Goal: Task Accomplishment & Management: Manage account settings

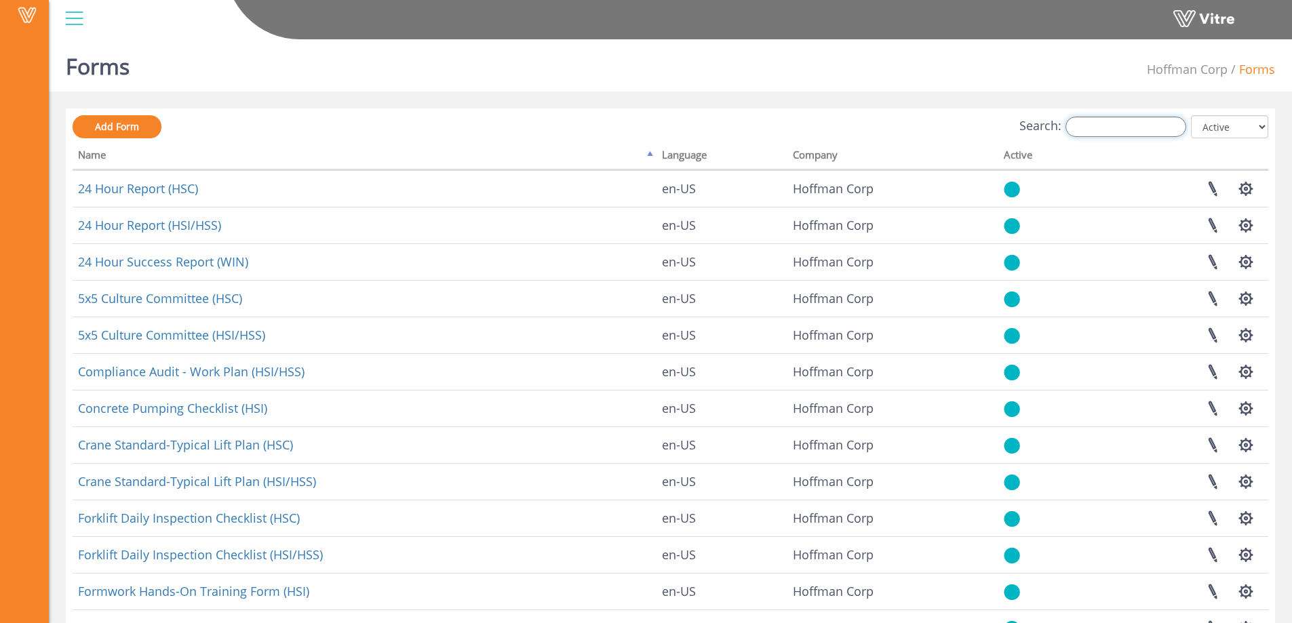
click at [1159, 127] on input "Search:" at bounding box center [1126, 127] width 121 height 20
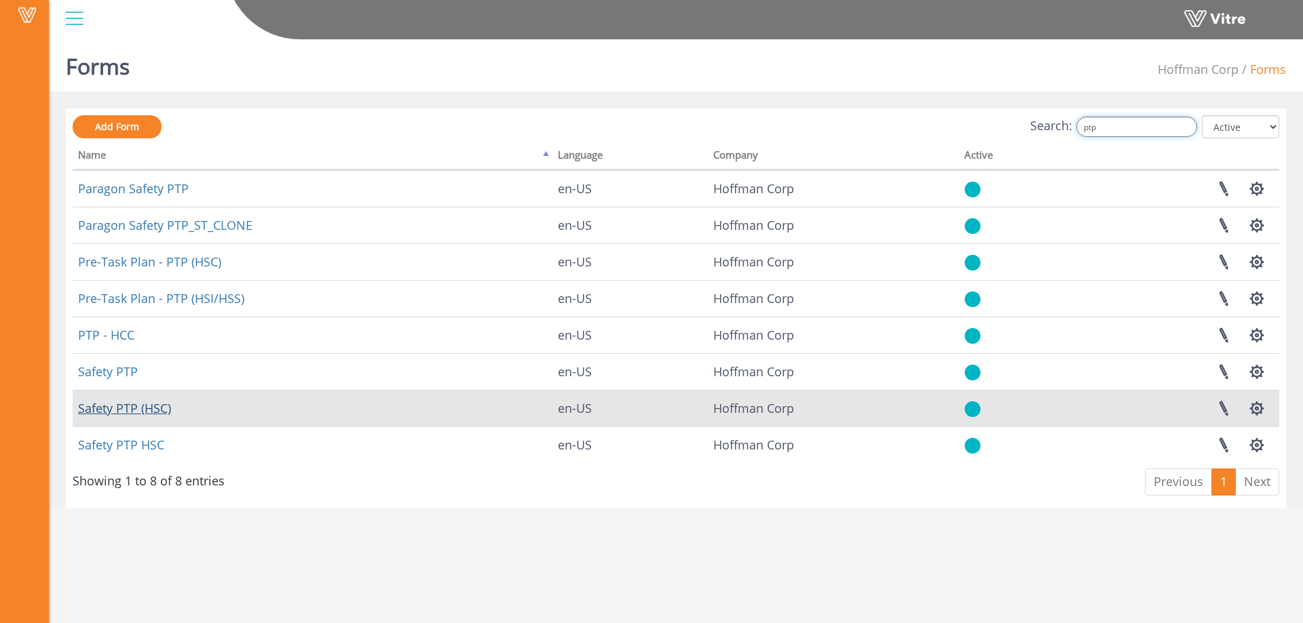
type input "ptp"
click at [152, 409] on link "Safety PTP (HSC)" at bounding box center [124, 408] width 93 height 16
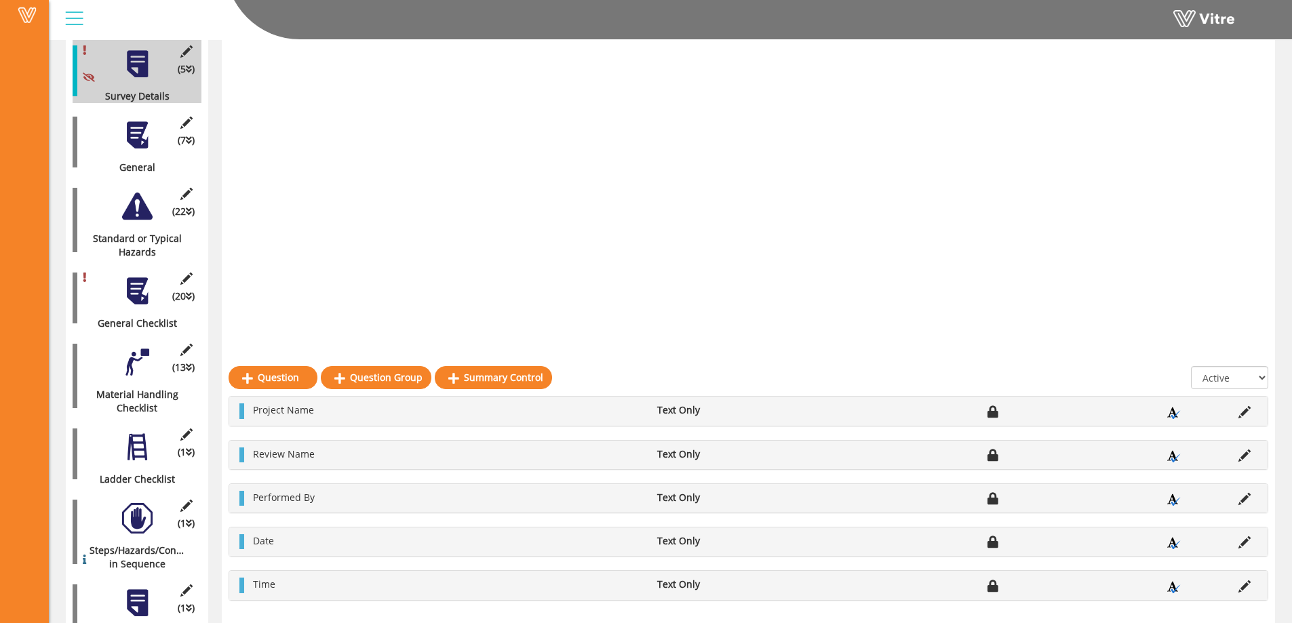
scroll to position [637, 0]
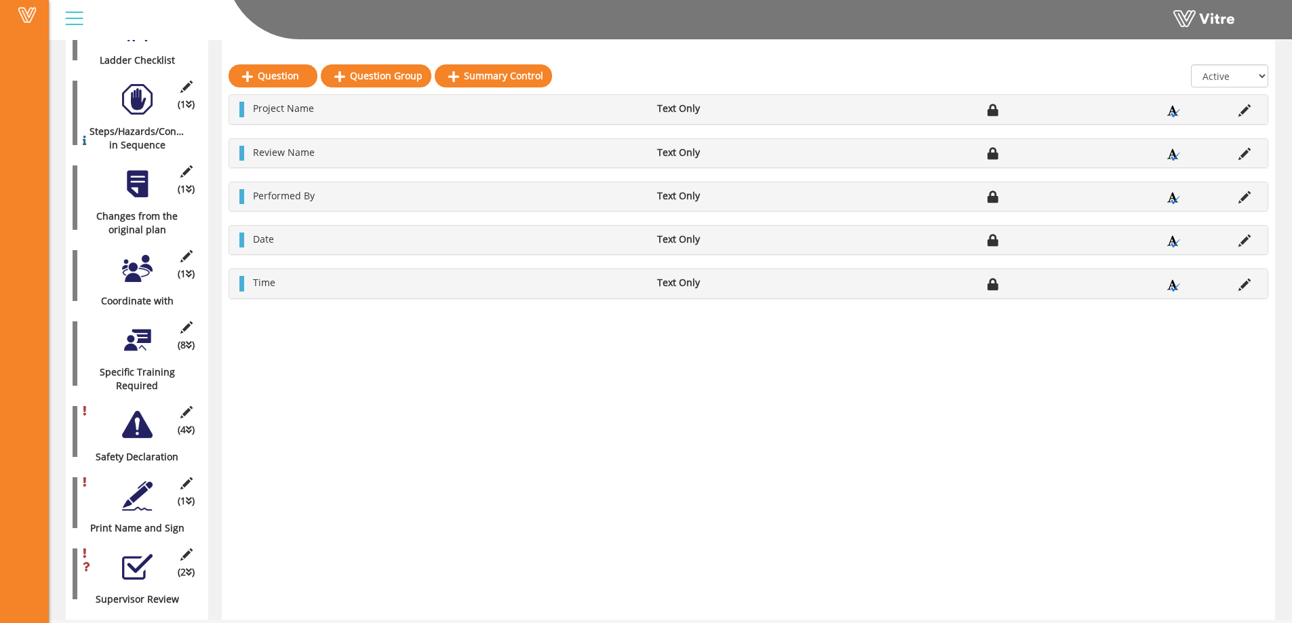
click at [135, 552] on div at bounding box center [137, 567] width 31 height 31
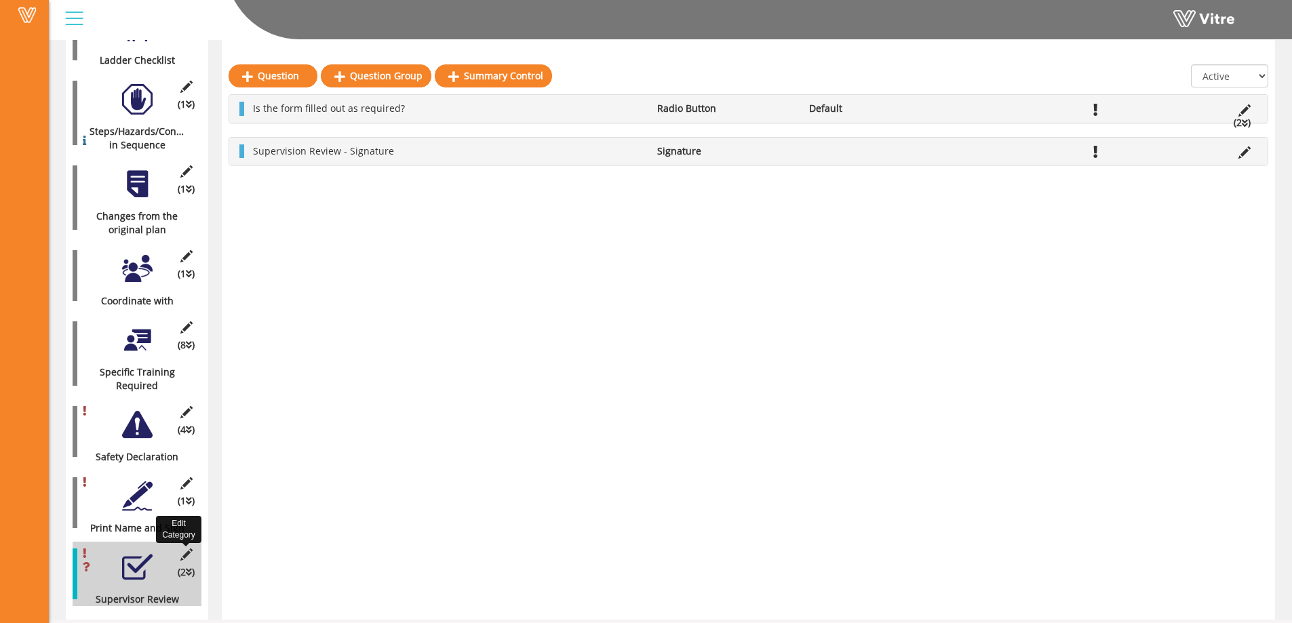
click at [191, 549] on icon at bounding box center [186, 555] width 17 height 12
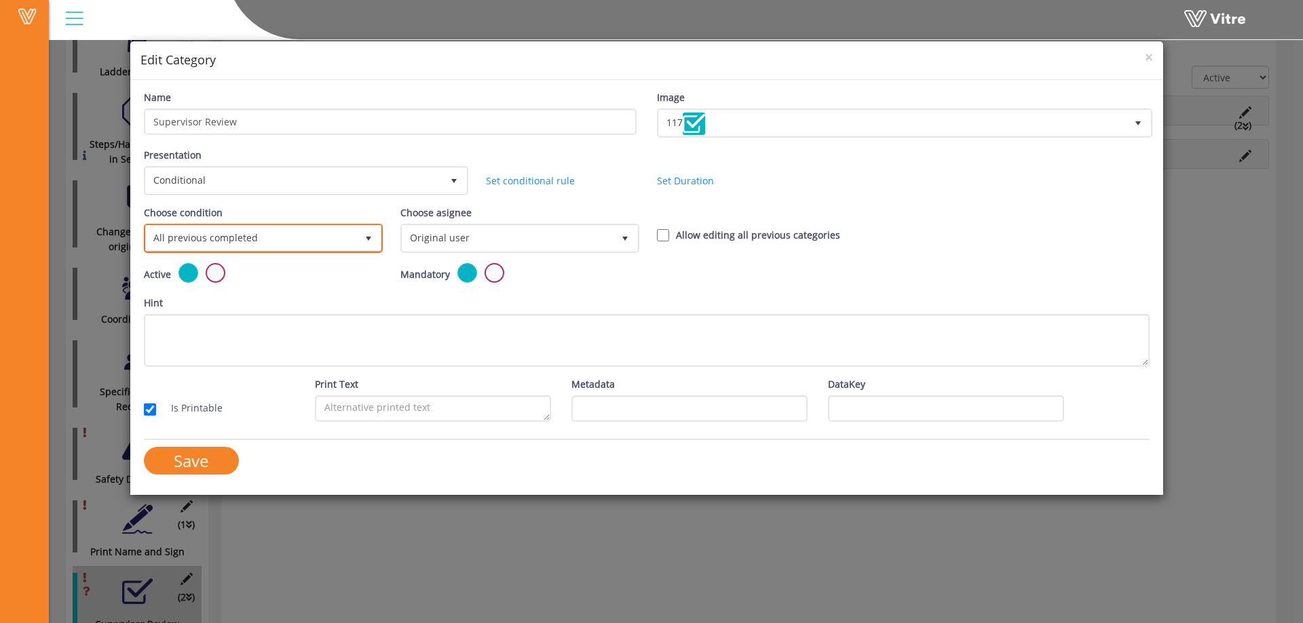
click at [366, 235] on span "select" at bounding box center [368, 238] width 11 height 11
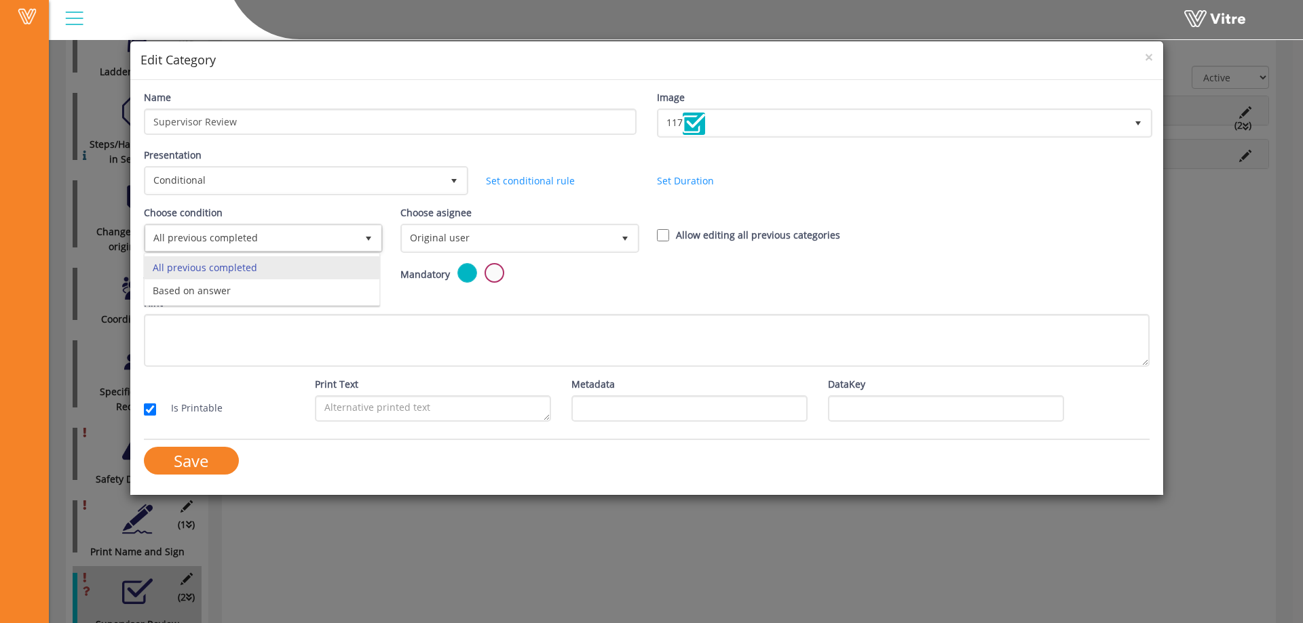
click at [932, 276] on div "Active Mandatory" at bounding box center [647, 279] width 1026 height 33
click at [1150, 61] on span "×" at bounding box center [1149, 56] width 8 height 19
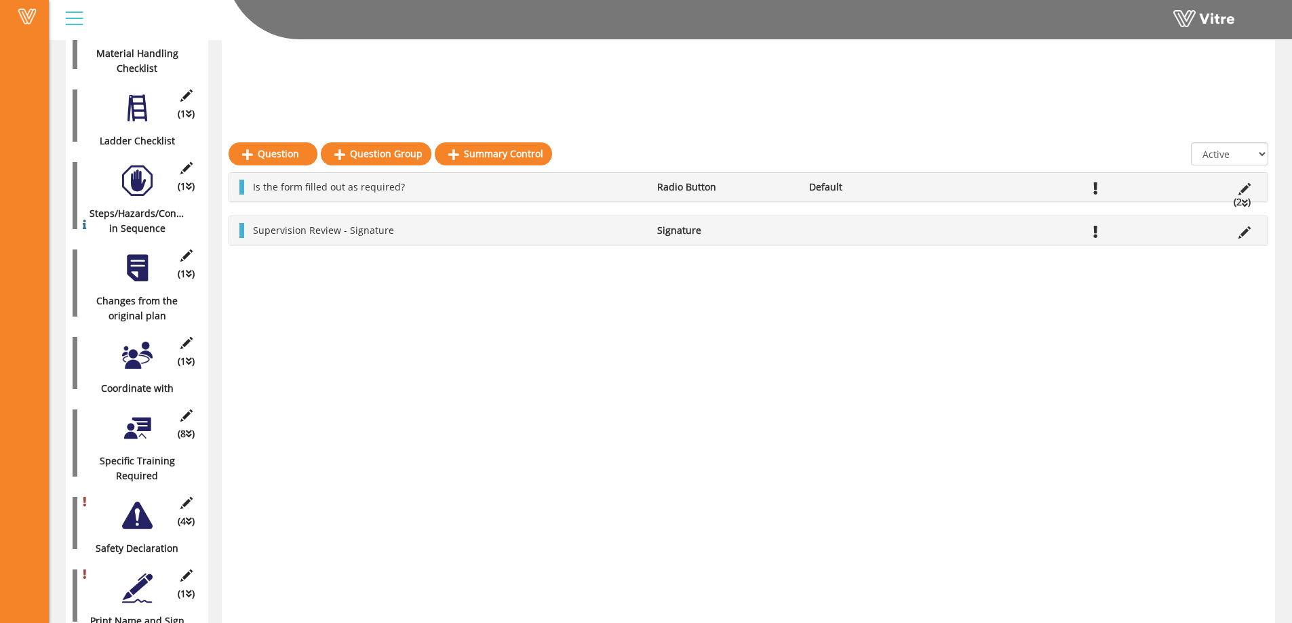
scroll to position [646, 0]
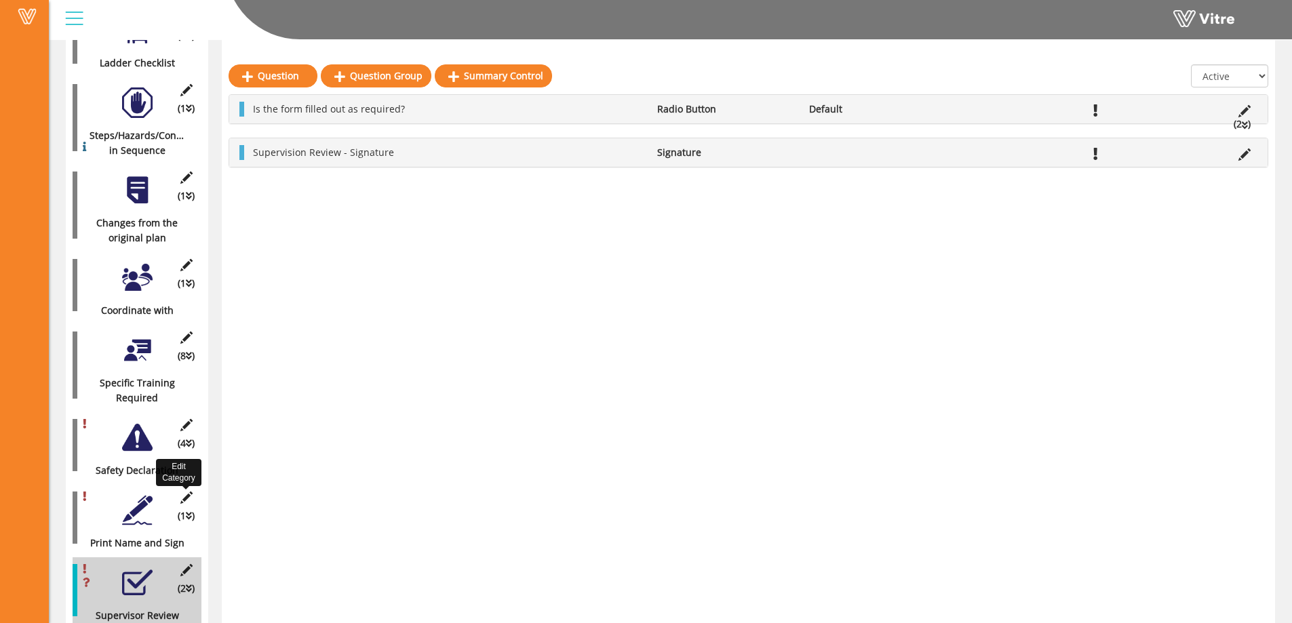
click at [186, 492] on icon at bounding box center [186, 498] width 17 height 12
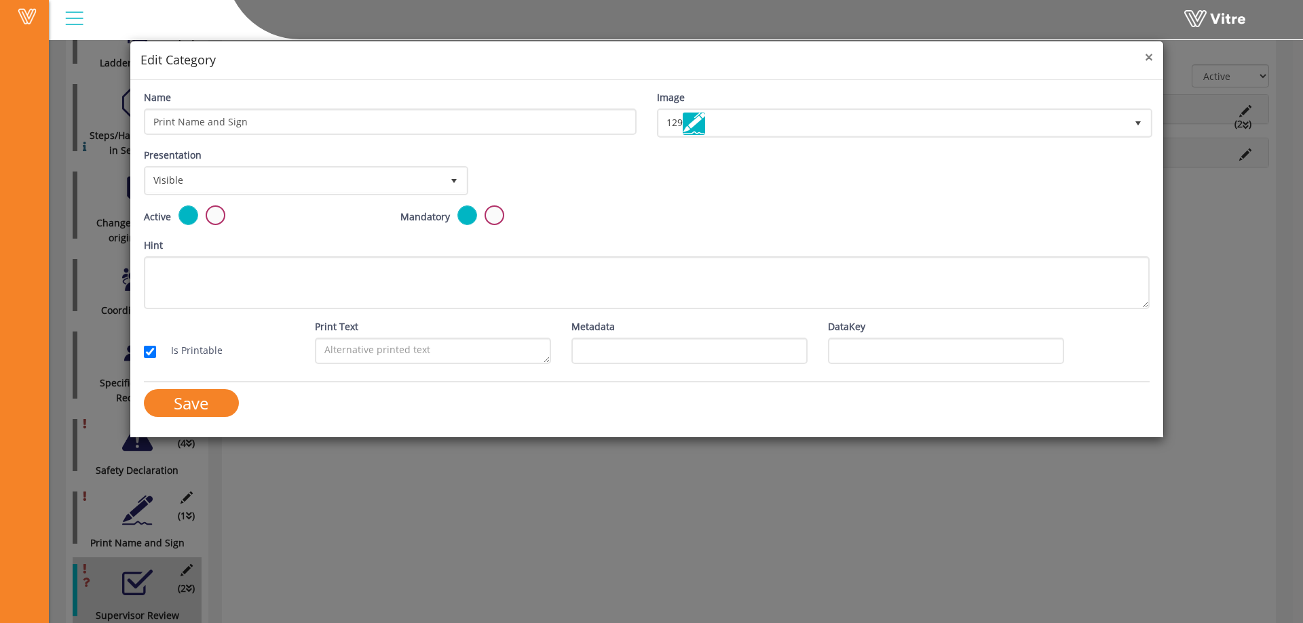
click at [1151, 57] on span "×" at bounding box center [1149, 56] width 8 height 19
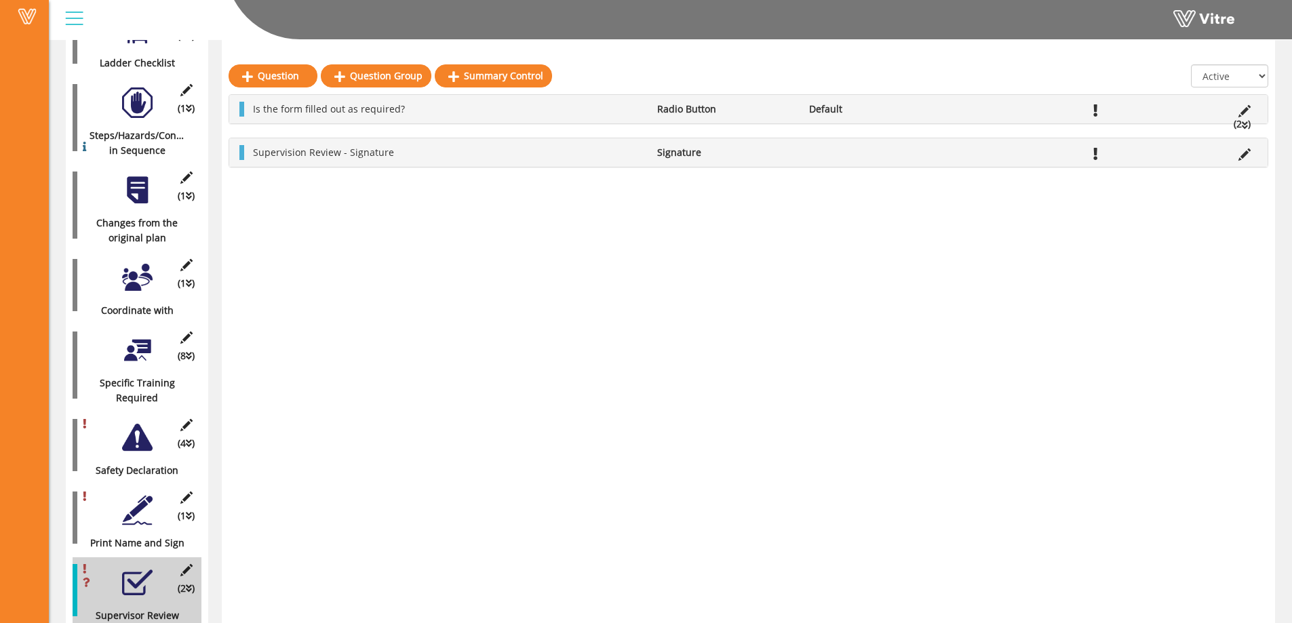
click at [189, 584] on icon at bounding box center [189, 588] width 6 height 9
click at [190, 584] on icon at bounding box center [189, 588] width 6 height 9
click at [187, 564] on icon at bounding box center [186, 570] width 17 height 12
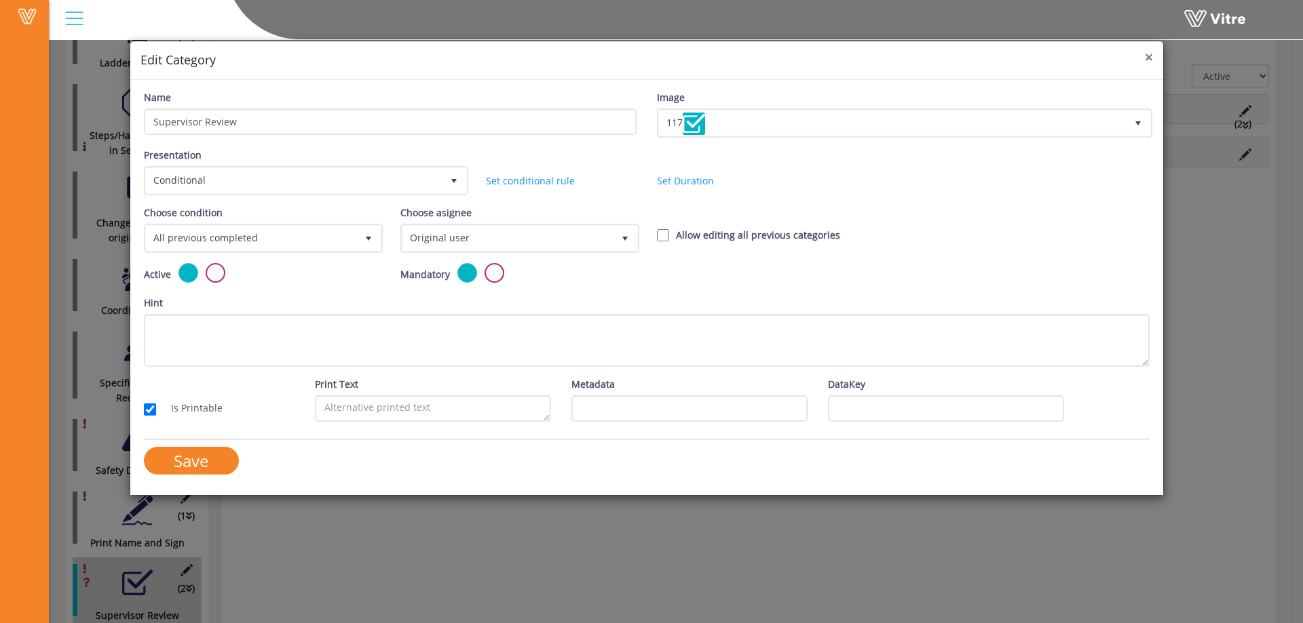
click at [1150, 54] on span "×" at bounding box center [1149, 56] width 8 height 19
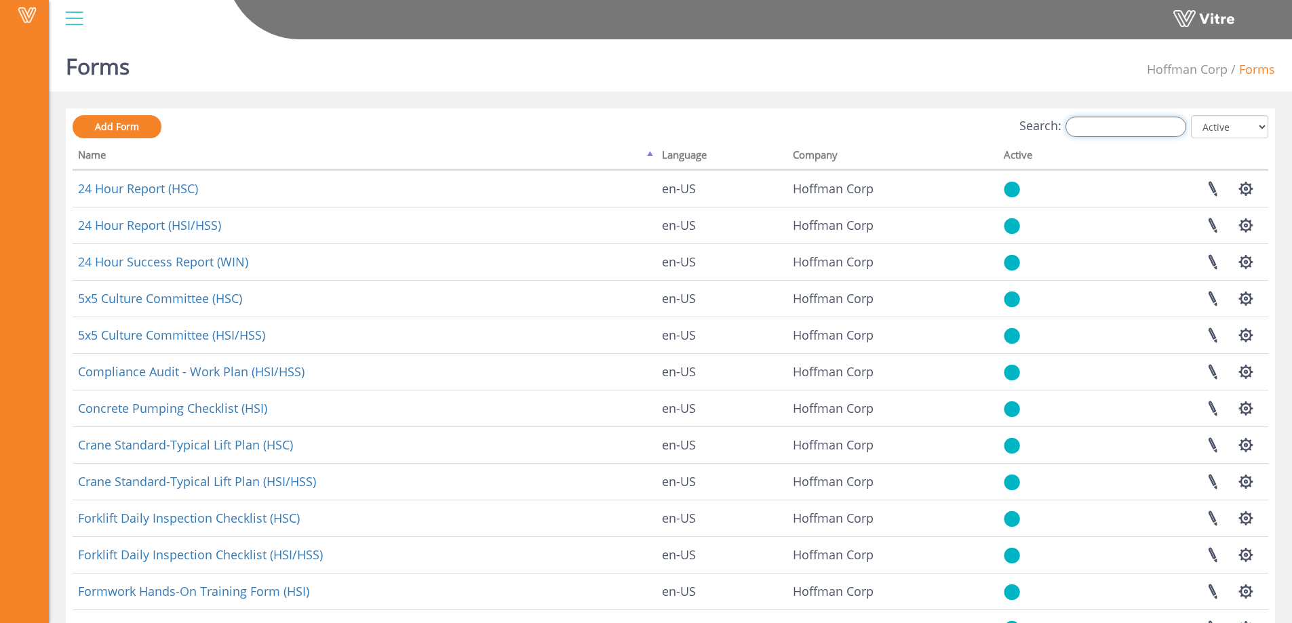
click at [1125, 121] on input "Search:" at bounding box center [1126, 127] width 121 height 20
click at [1113, 128] on input "ptp" at bounding box center [1126, 127] width 121 height 20
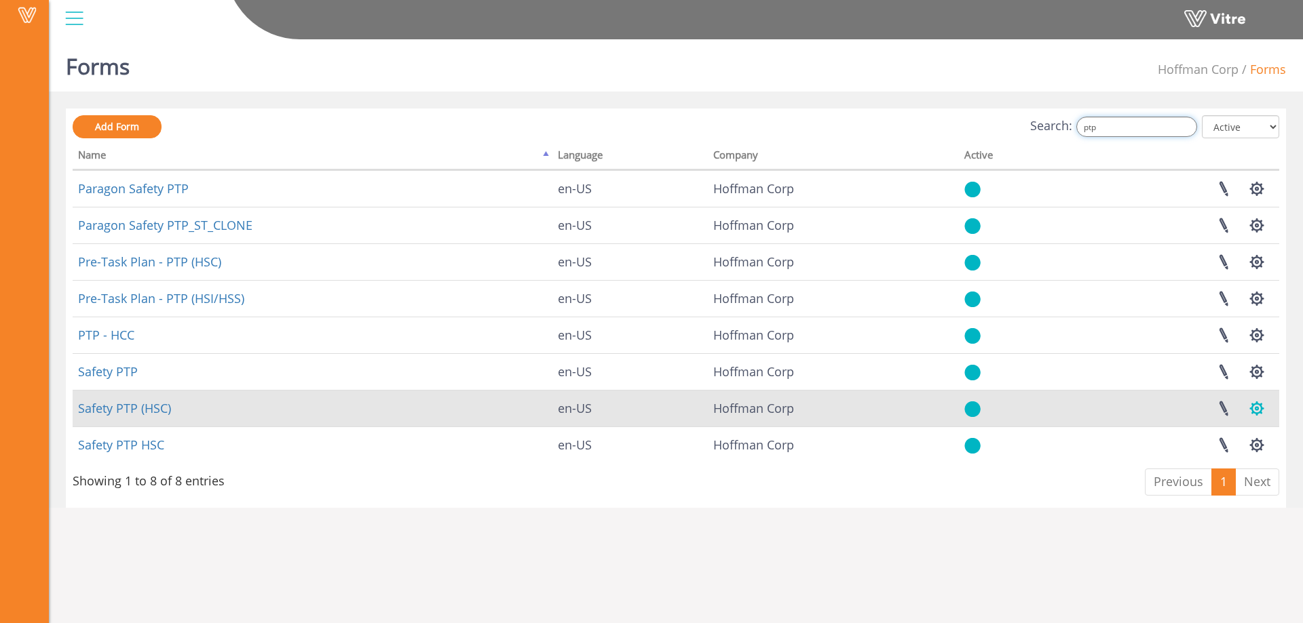
type input "ptp"
click at [1254, 410] on button "button" at bounding box center [1257, 409] width 34 height 36
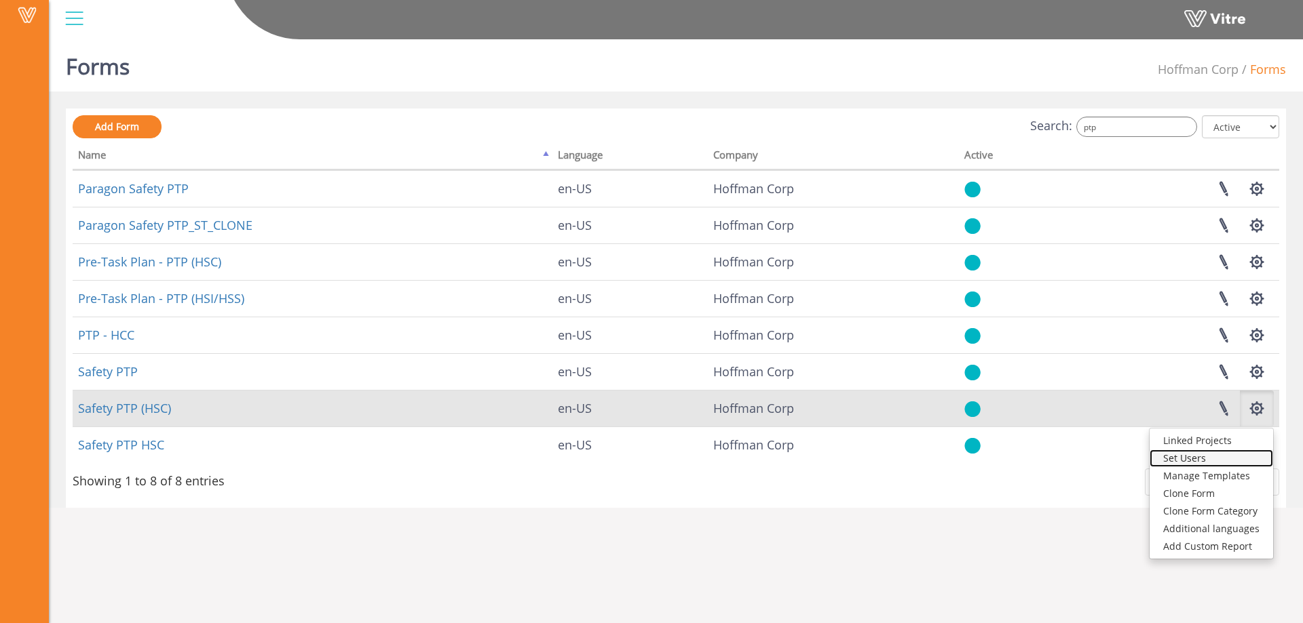
click at [1197, 459] on link "Set Users" at bounding box center [1210, 459] width 123 height 18
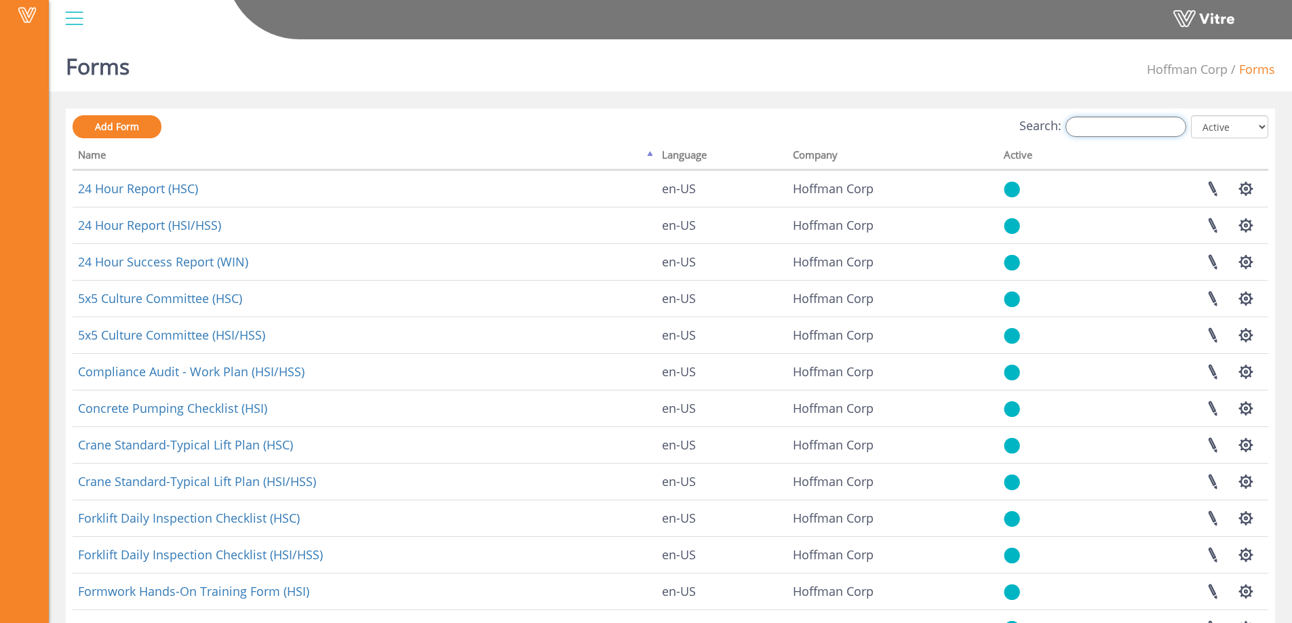
click at [1106, 122] on input "Search:" at bounding box center [1126, 127] width 121 height 20
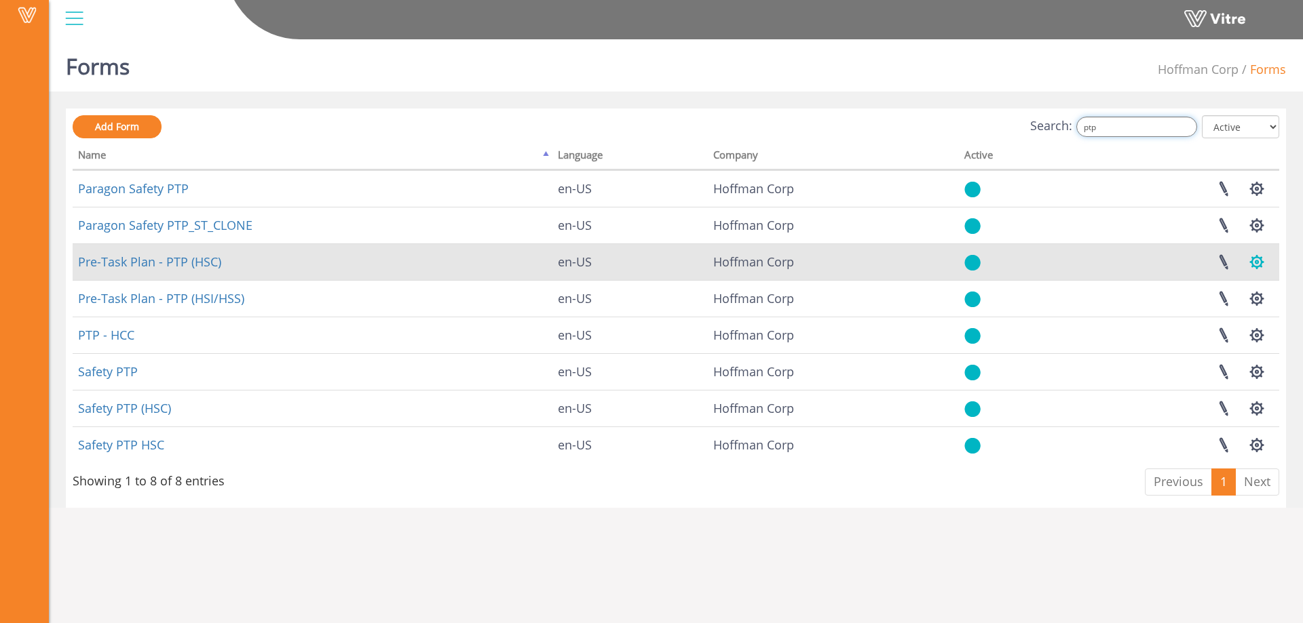
type input "ptp"
click at [1261, 263] on button "button" at bounding box center [1257, 262] width 34 height 36
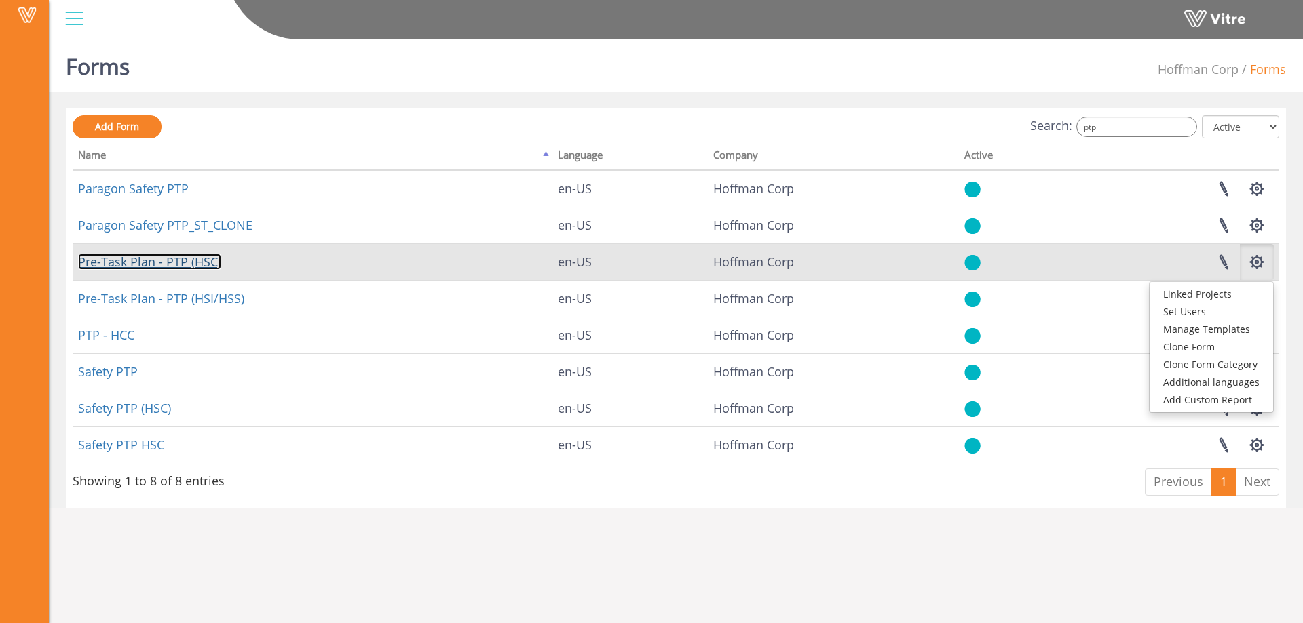
click at [198, 265] on link "Pre-Task Plan - PTP (HSC)" at bounding box center [149, 262] width 143 height 16
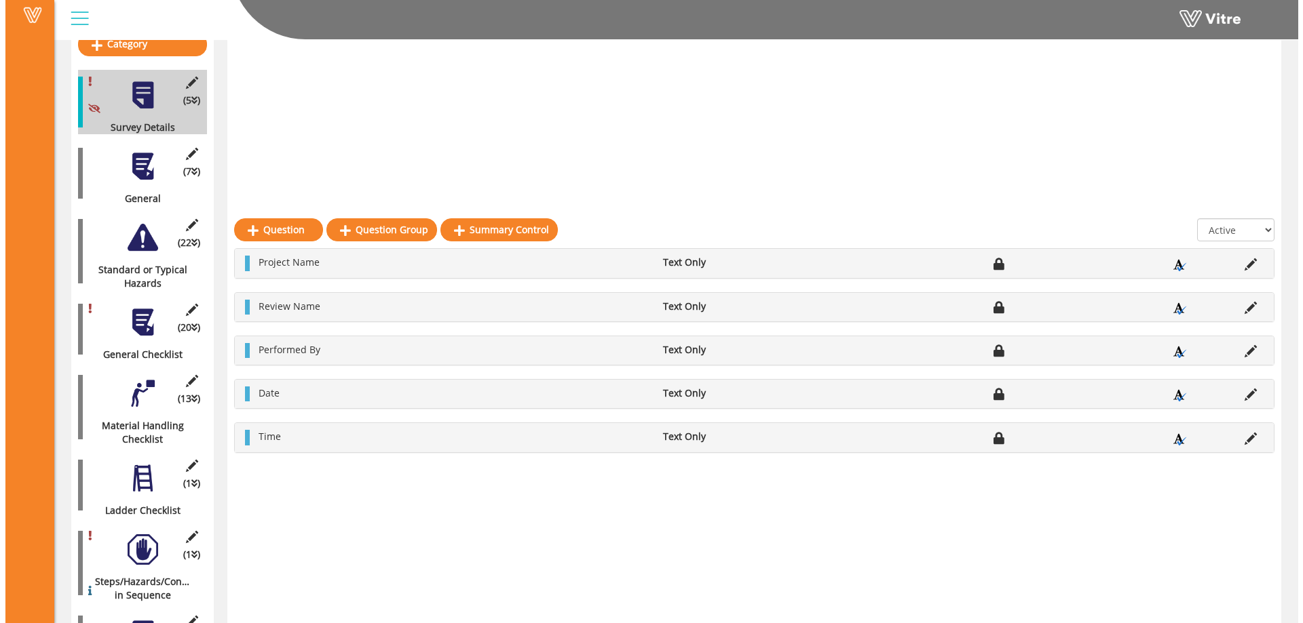
scroll to position [637, 0]
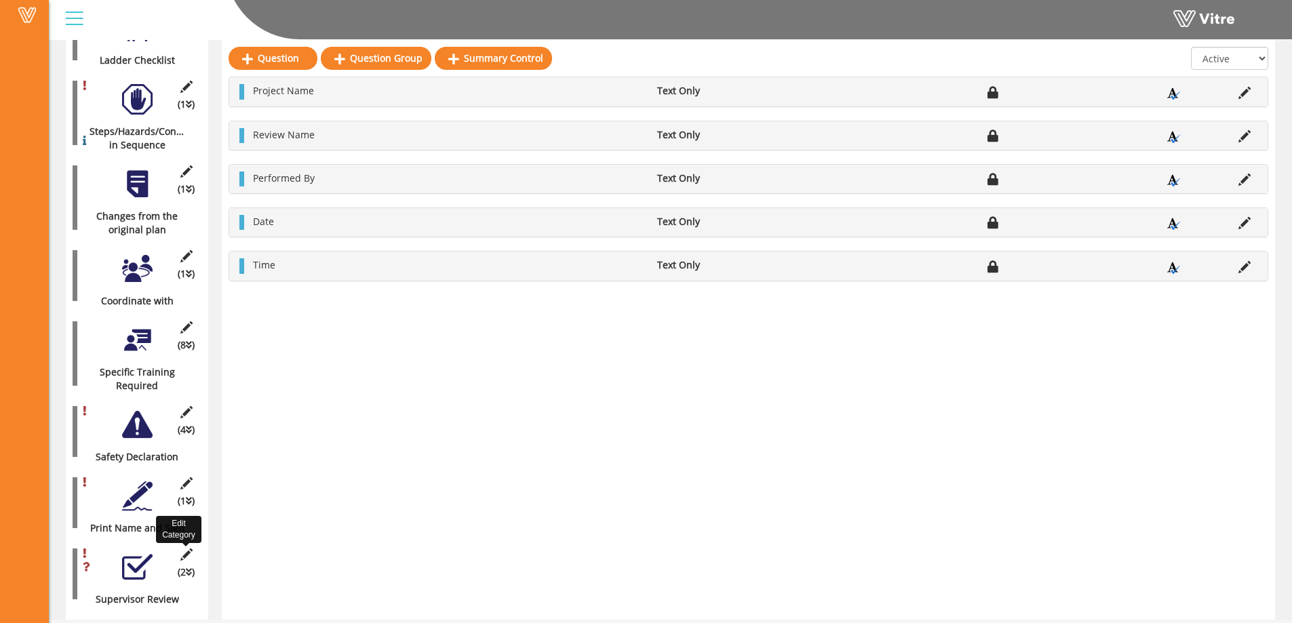
click at [187, 549] on icon at bounding box center [186, 555] width 17 height 12
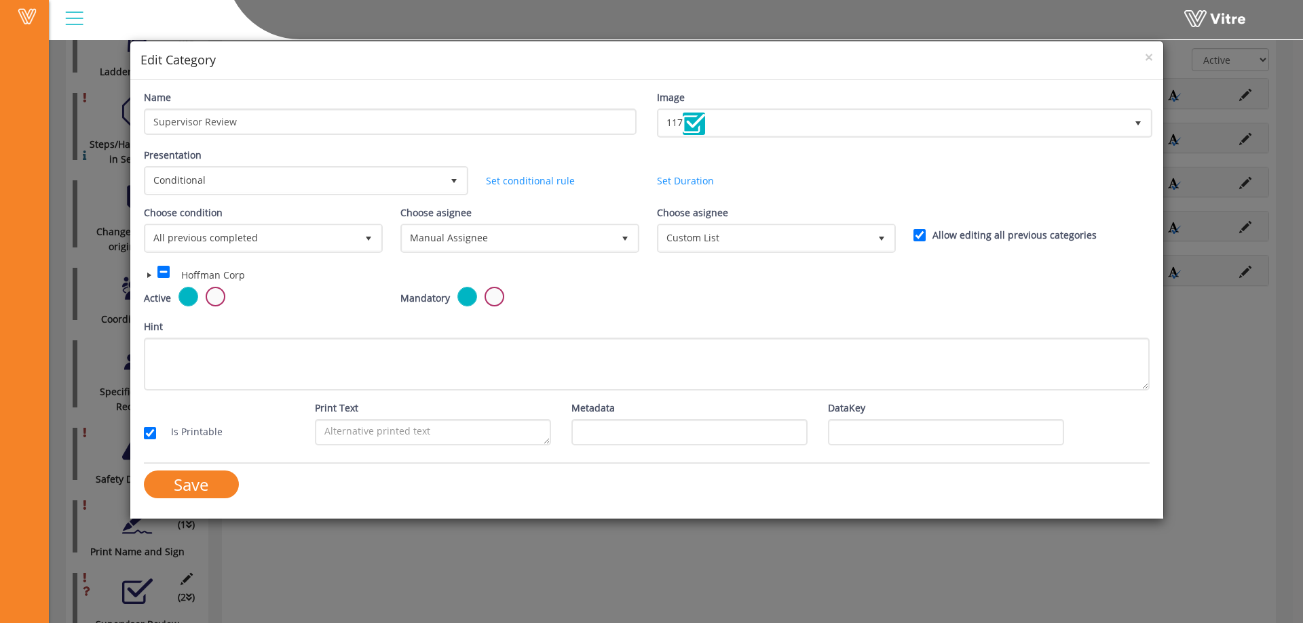
click at [147, 274] on span at bounding box center [149, 275] width 11 height 11
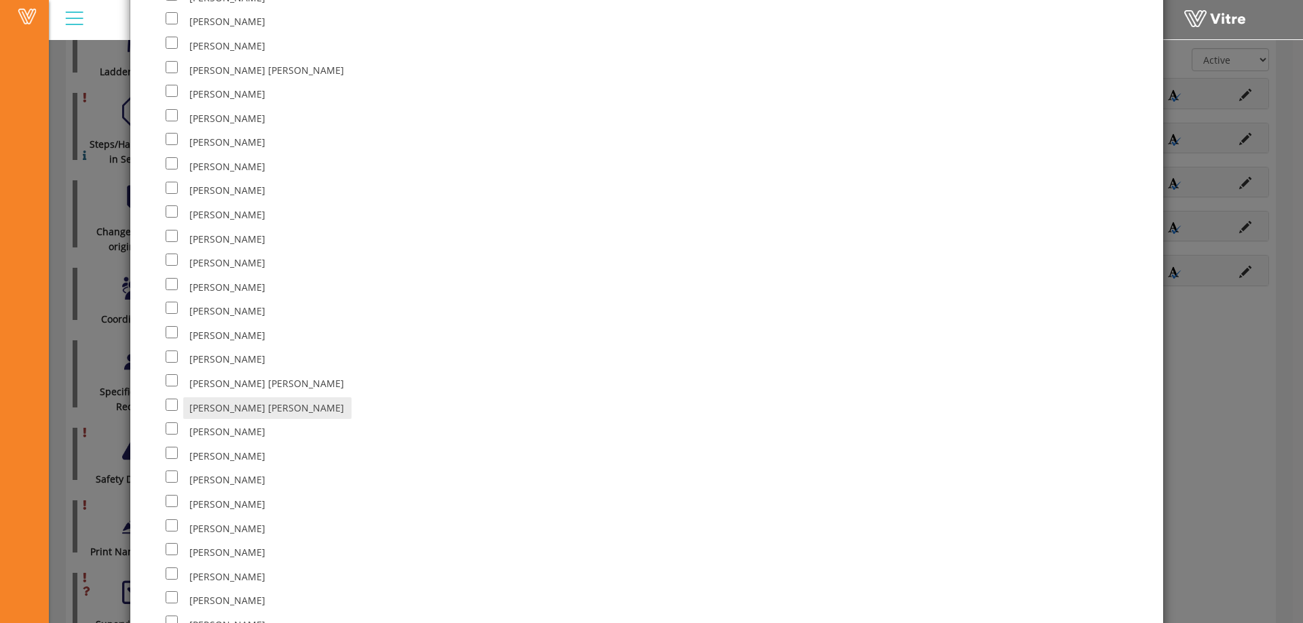
scroll to position [4478, 0]
click at [169, 164] on input "checkbox" at bounding box center [172, 163] width 12 height 12
checkbox input "true"
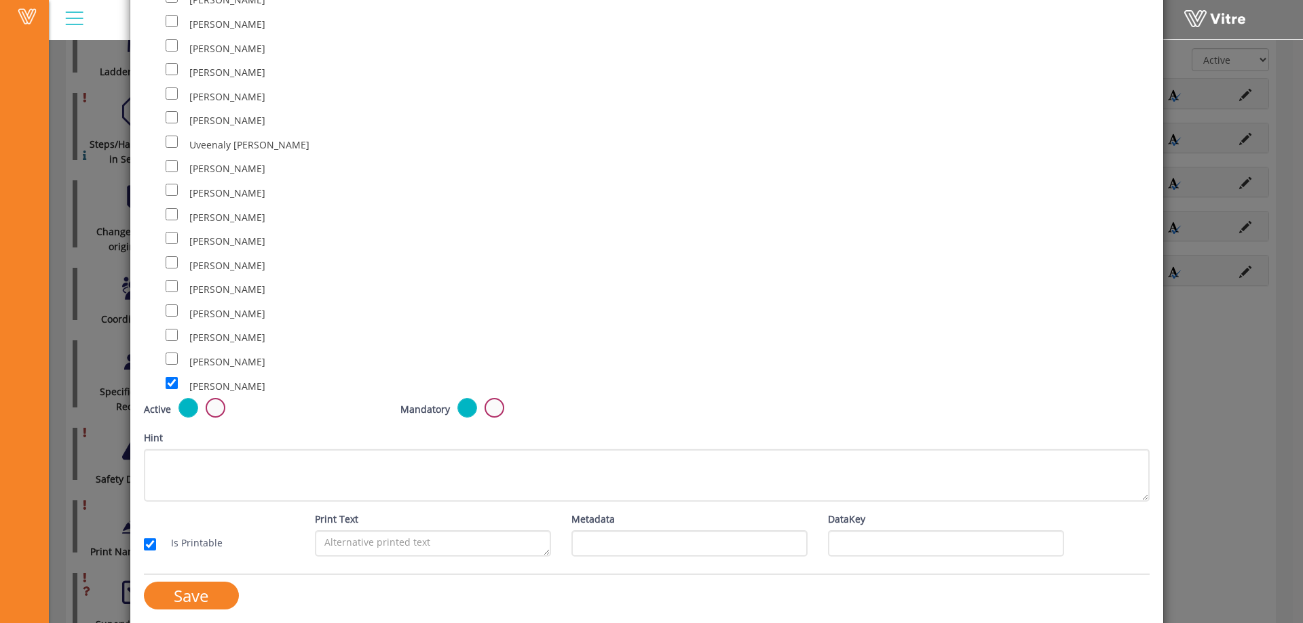
scroll to position [8706, 0]
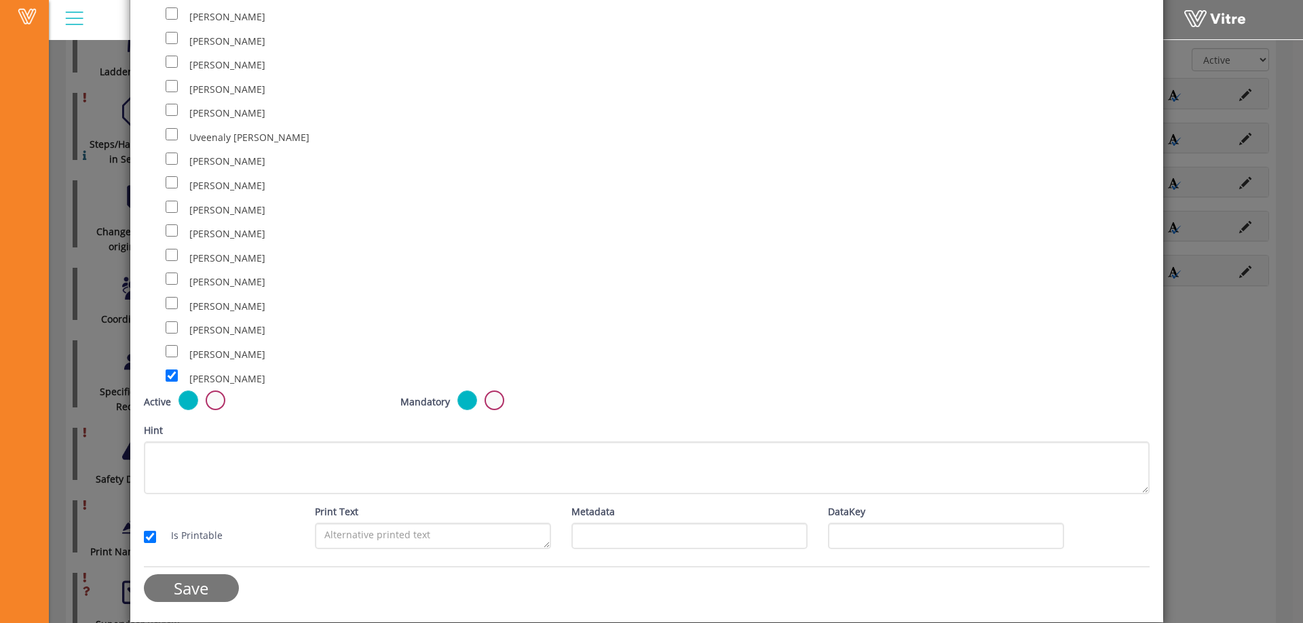
click at [195, 583] on input "Save" at bounding box center [191, 589] width 95 height 28
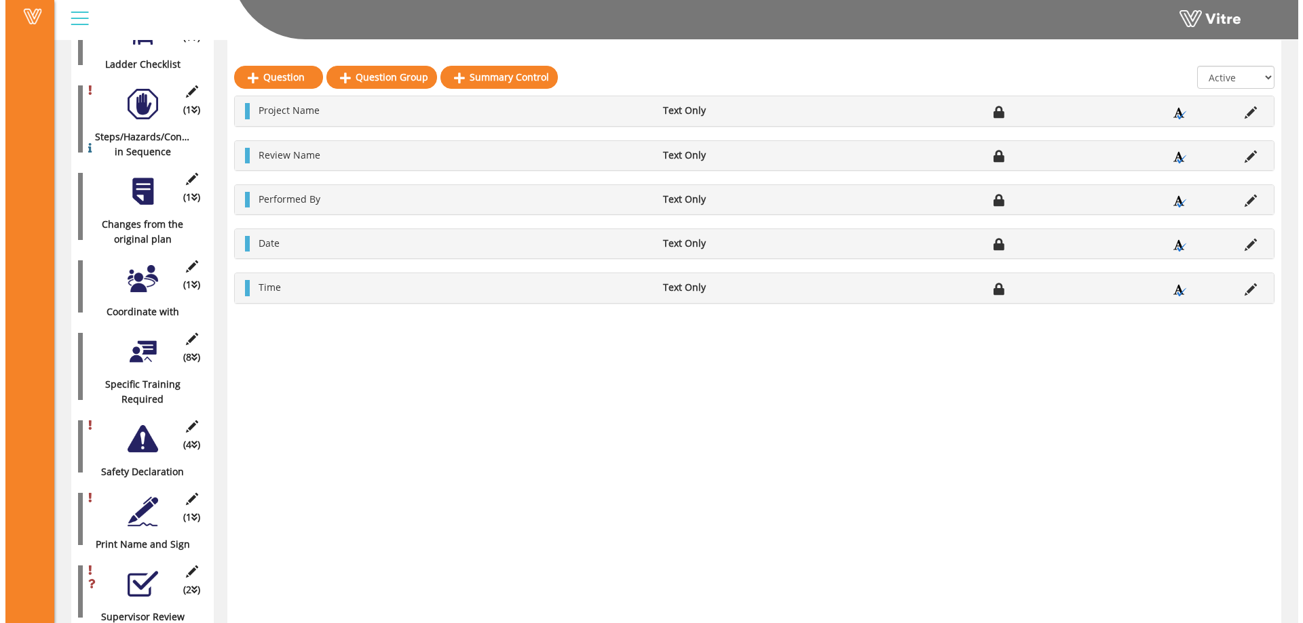
scroll to position [646, 0]
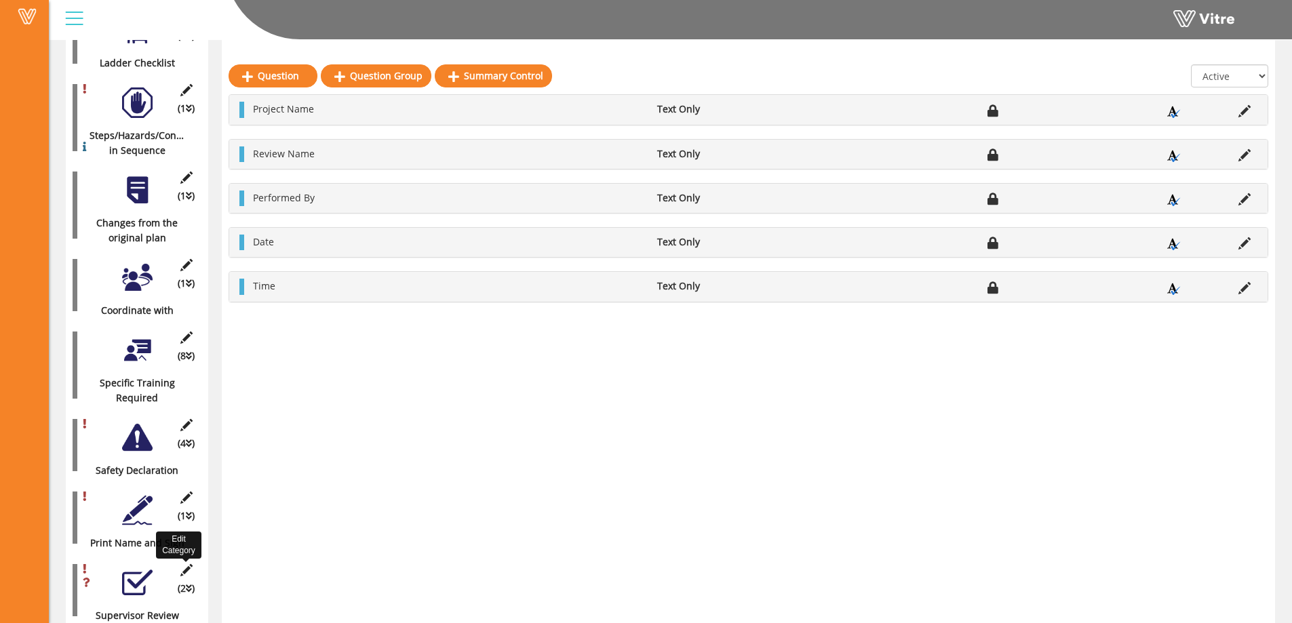
click at [191, 564] on icon at bounding box center [186, 570] width 17 height 12
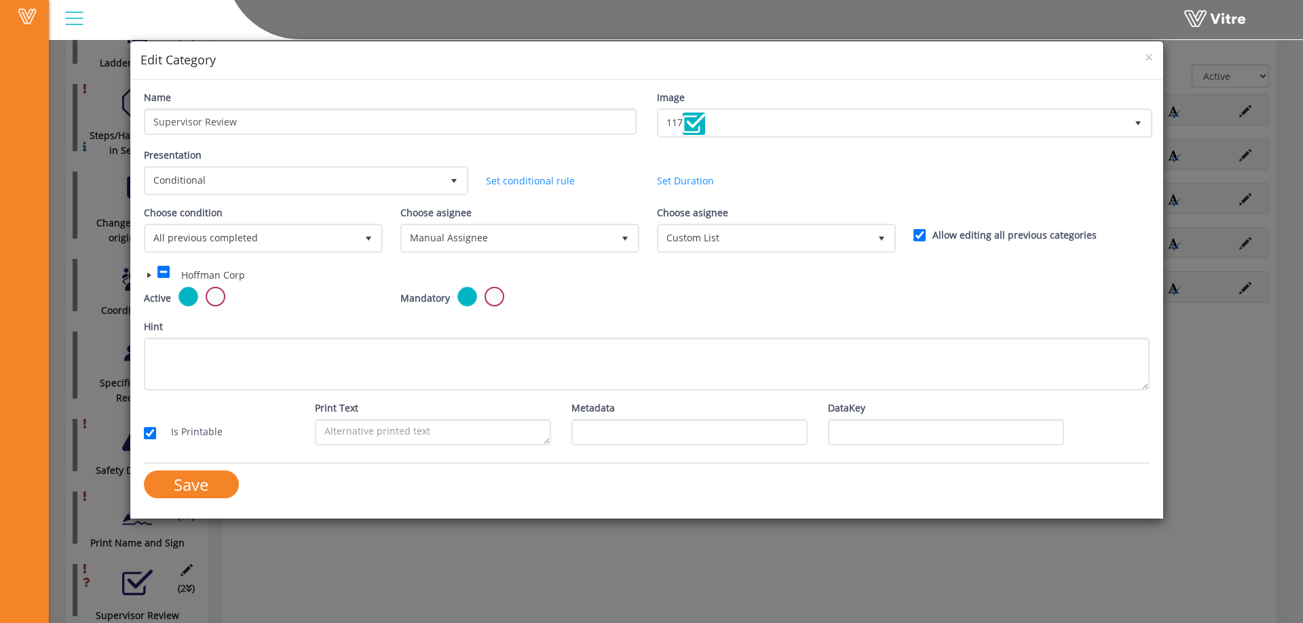
click at [148, 274] on span at bounding box center [149, 275] width 11 height 11
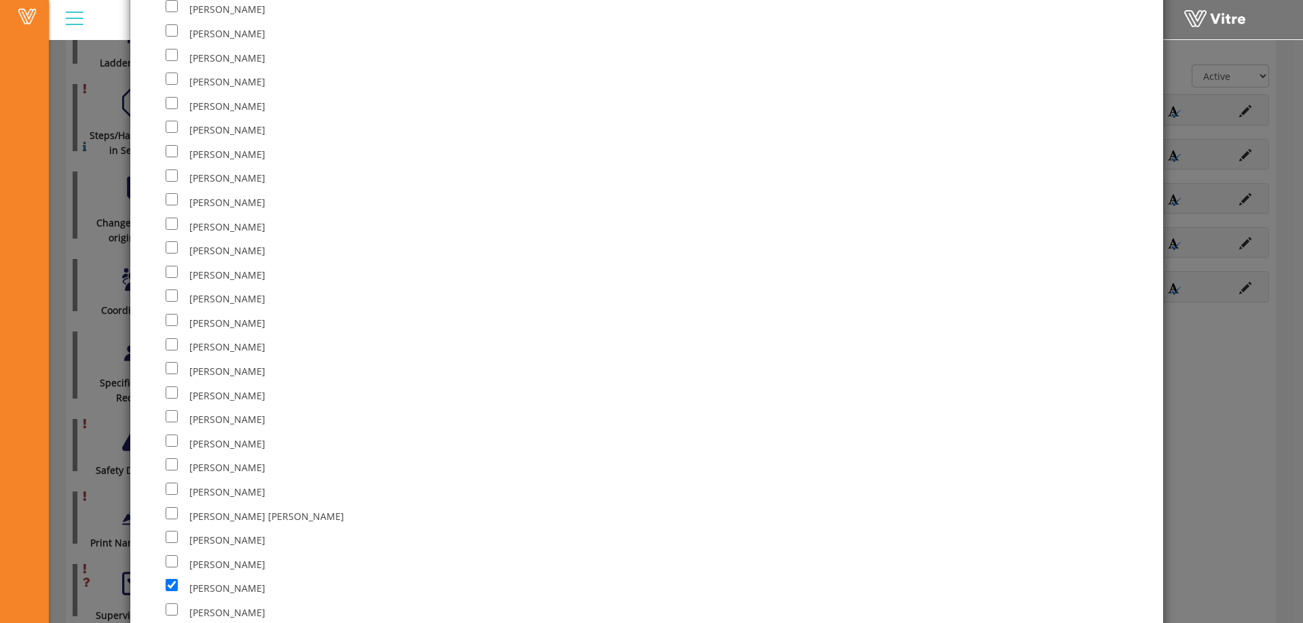
scroll to position [3867, 0]
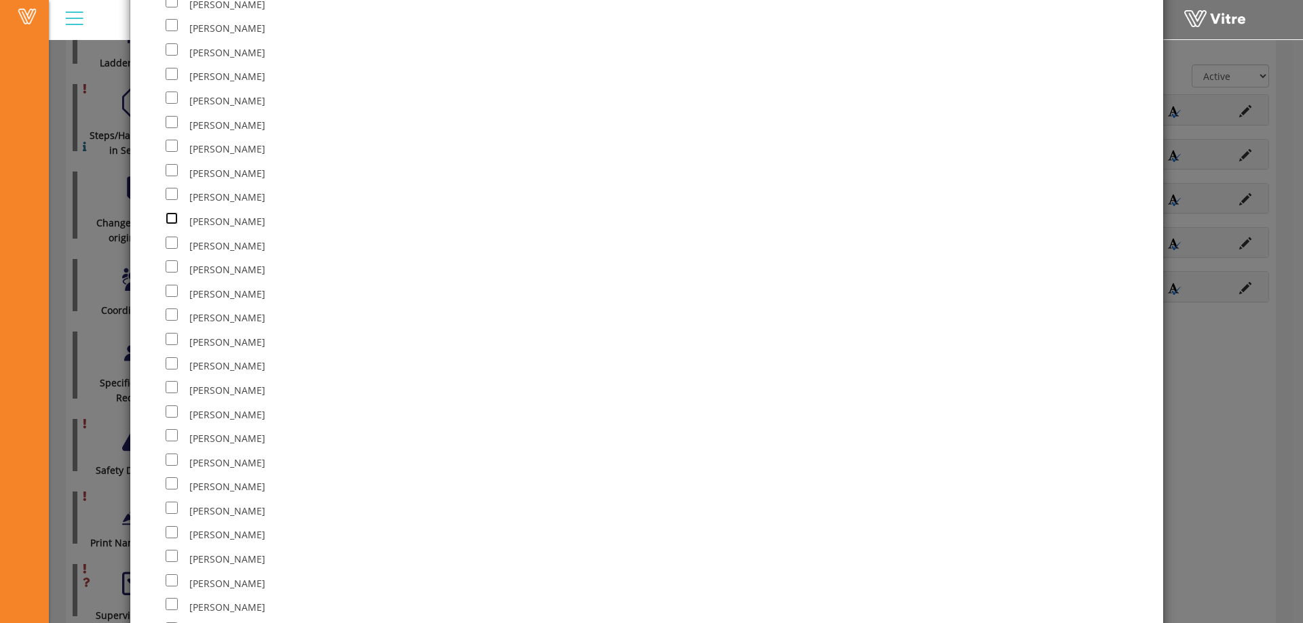
click at [168, 216] on input "checkbox" at bounding box center [172, 218] width 12 height 12
checkbox input "true"
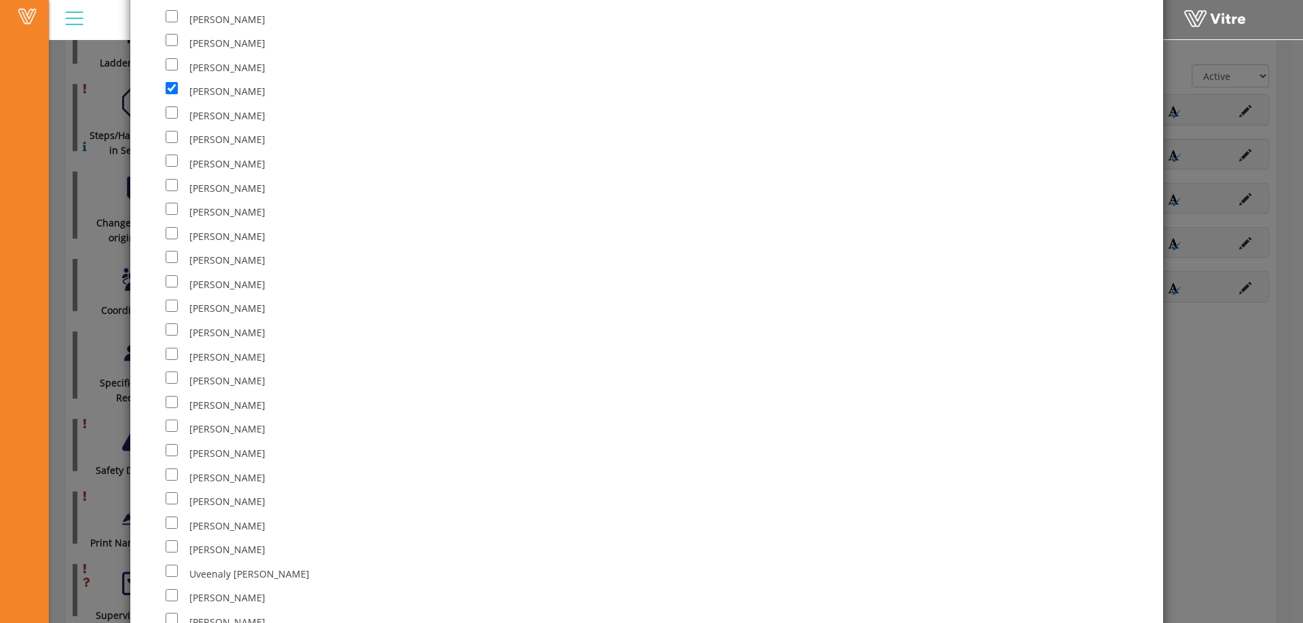
scroll to position [8706, 0]
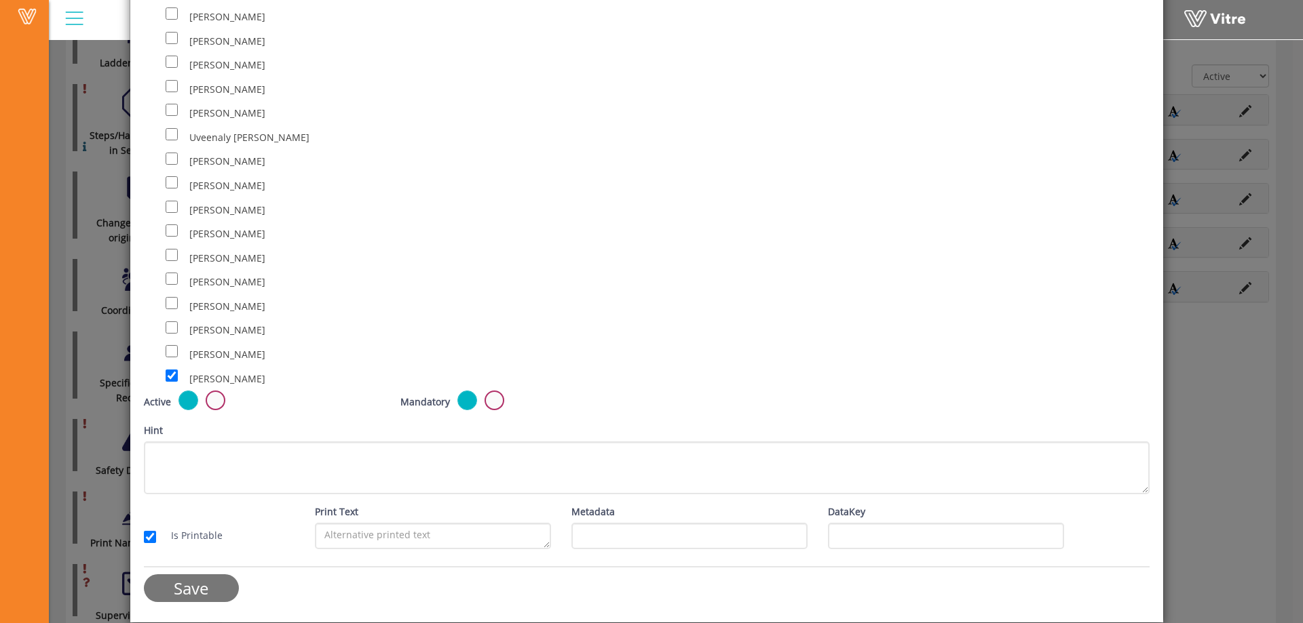
click at [201, 588] on input "Save" at bounding box center [191, 589] width 95 height 28
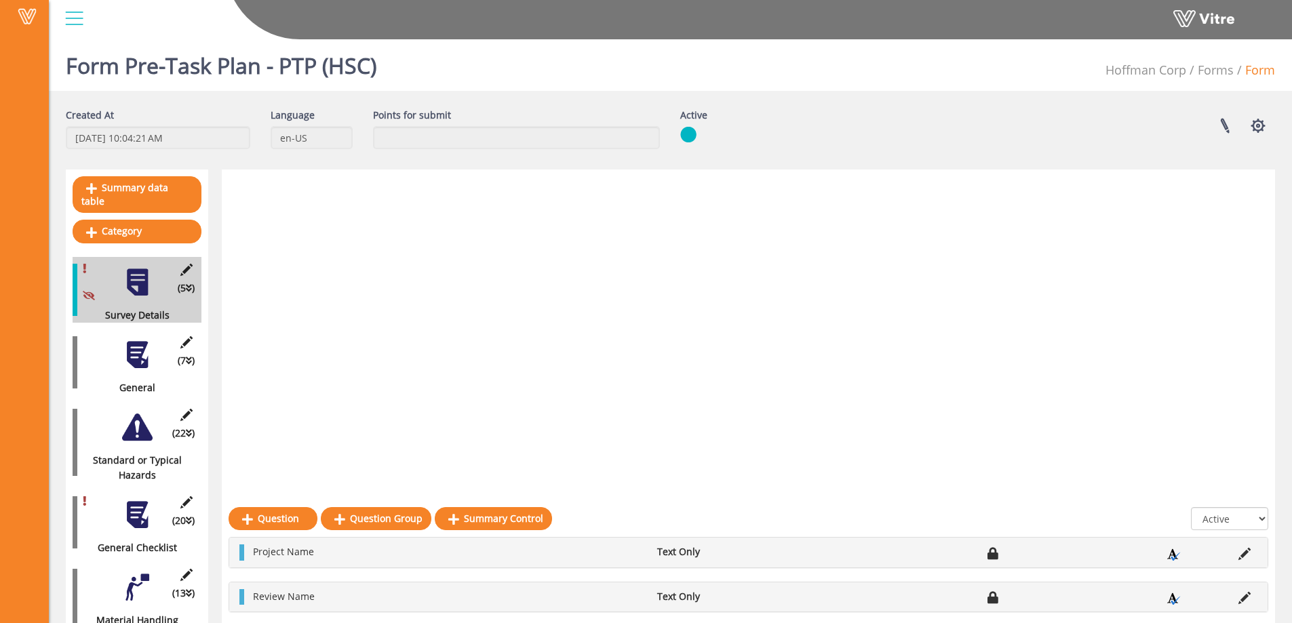
scroll to position [0, 0]
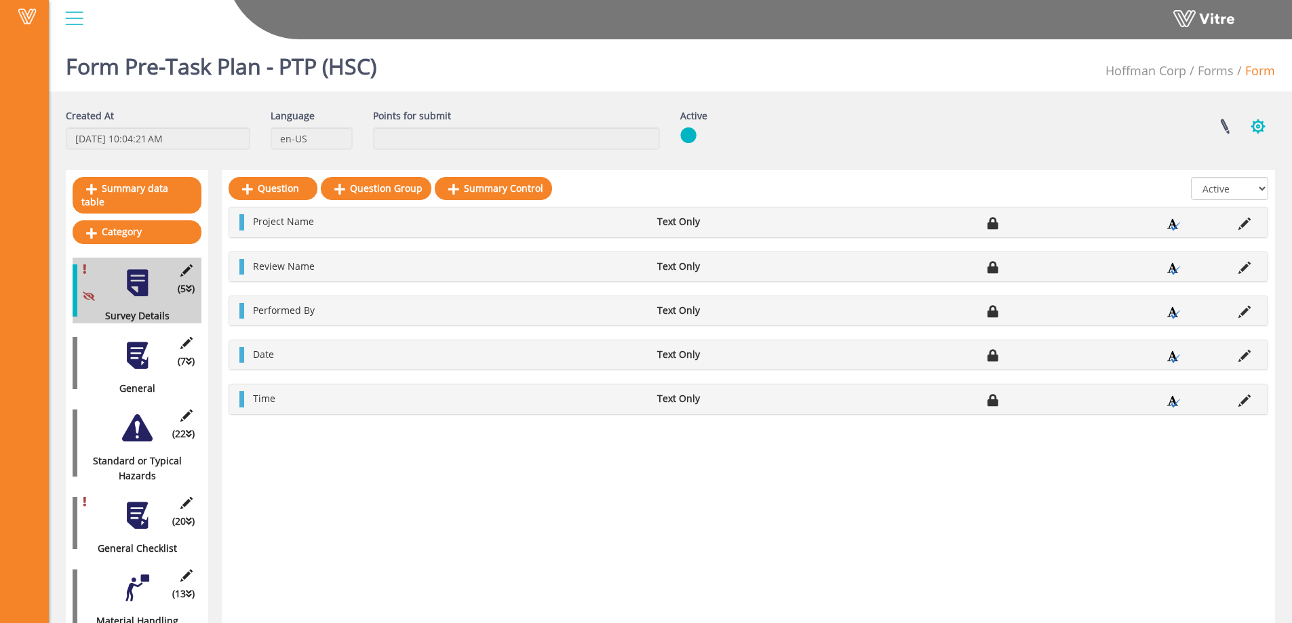
click at [1265, 126] on button "button" at bounding box center [1259, 127] width 34 height 36
click at [1190, 177] on link "Set Users" at bounding box center [1212, 177] width 123 height 18
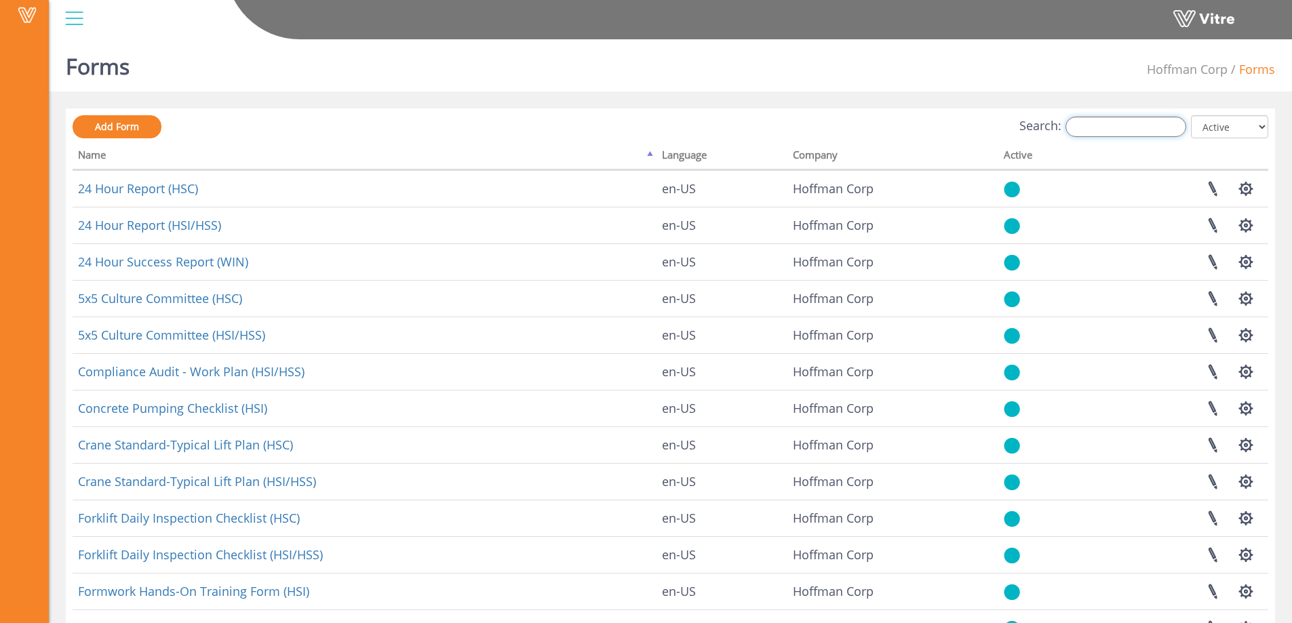
click at [1111, 119] on input "Search:" at bounding box center [1126, 127] width 121 height 20
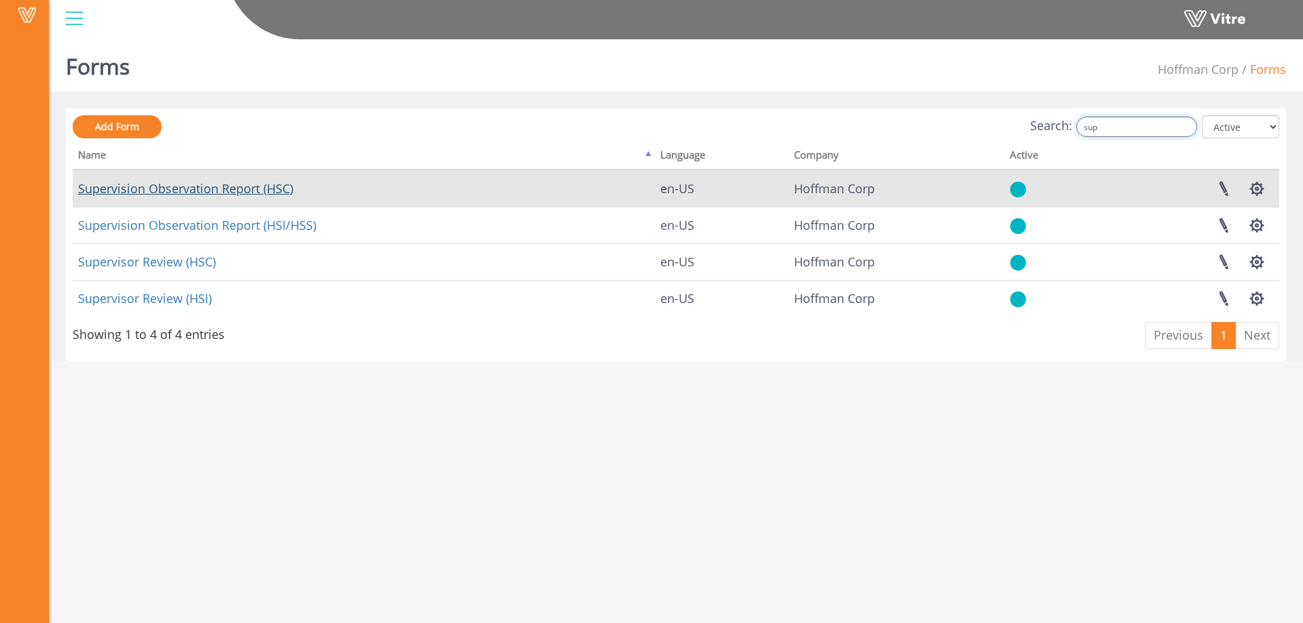
type input "sup"
click at [269, 189] on link "Supervision Observation Report (HSC)" at bounding box center [185, 188] width 215 height 16
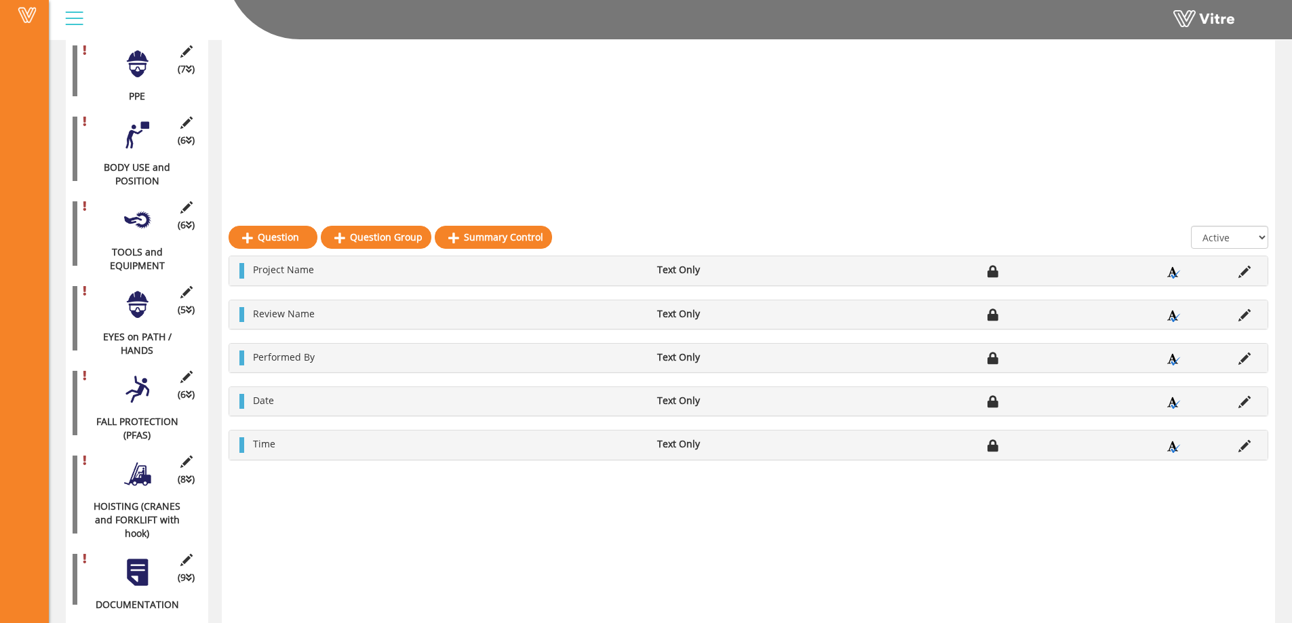
scroll to position [522, 0]
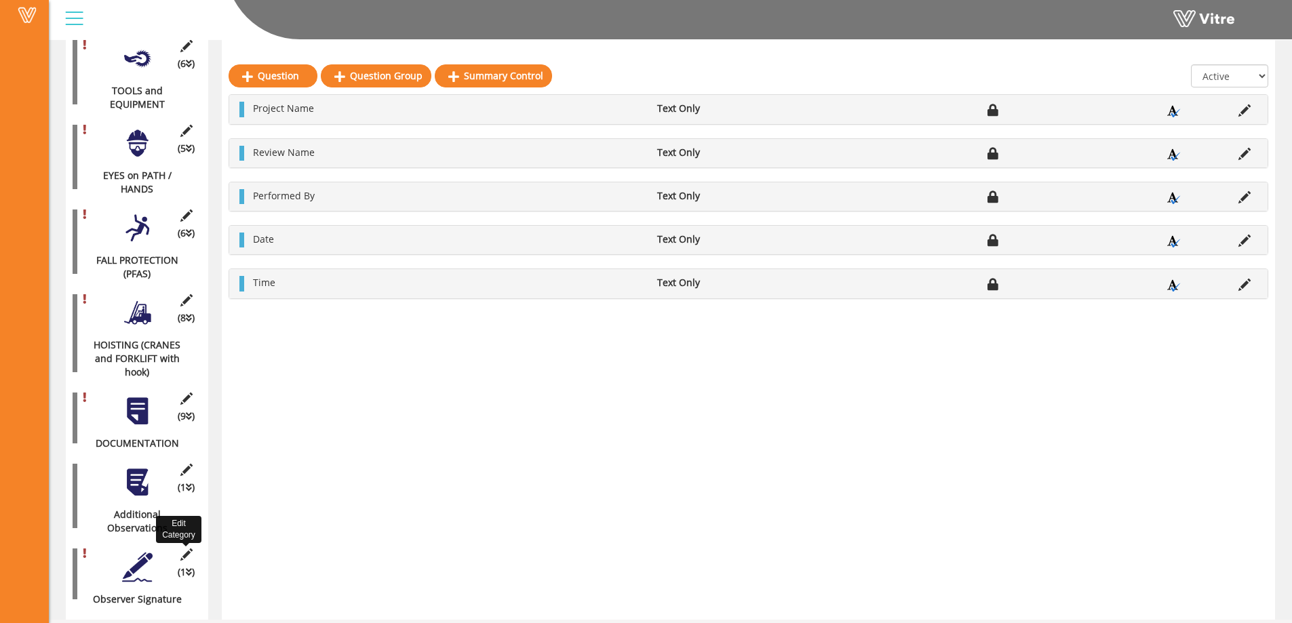
click at [189, 549] on icon at bounding box center [186, 555] width 17 height 12
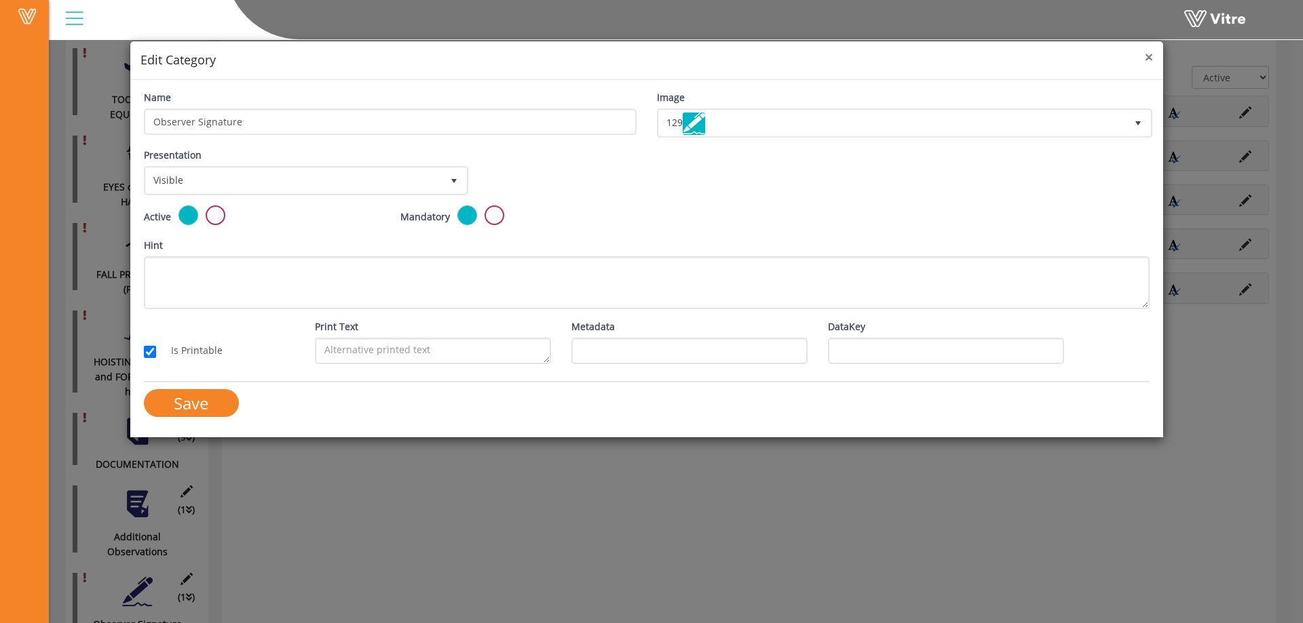
click at [1149, 58] on span "×" at bounding box center [1149, 56] width 8 height 19
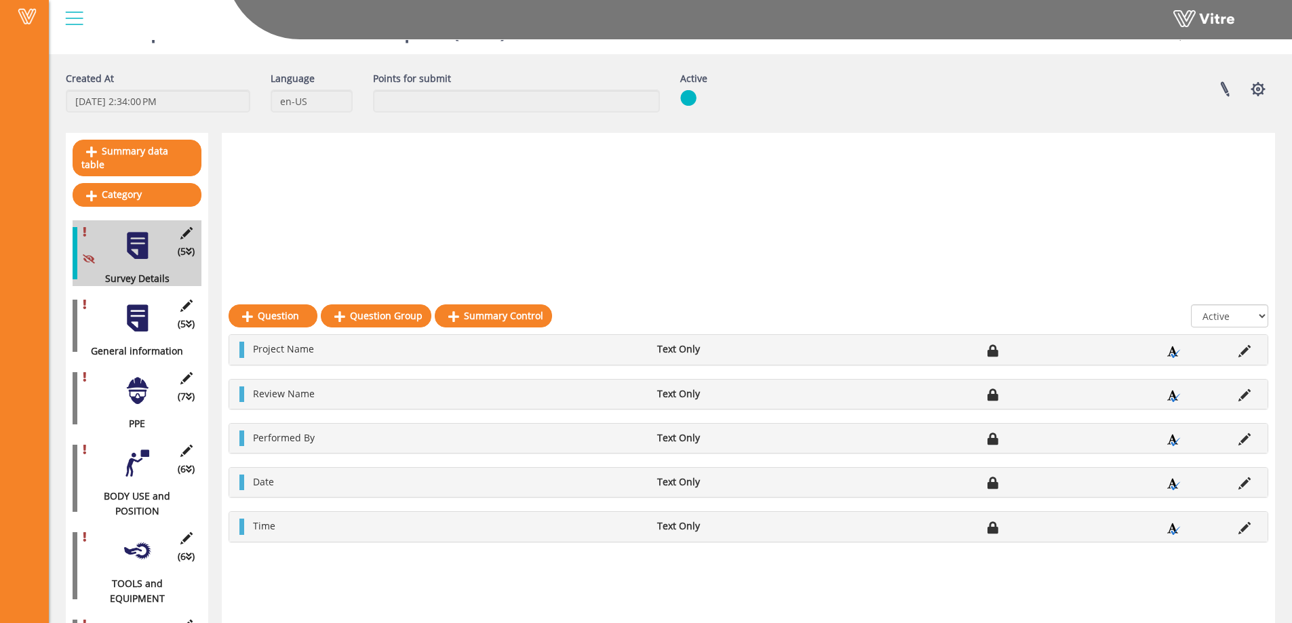
scroll to position [0, 0]
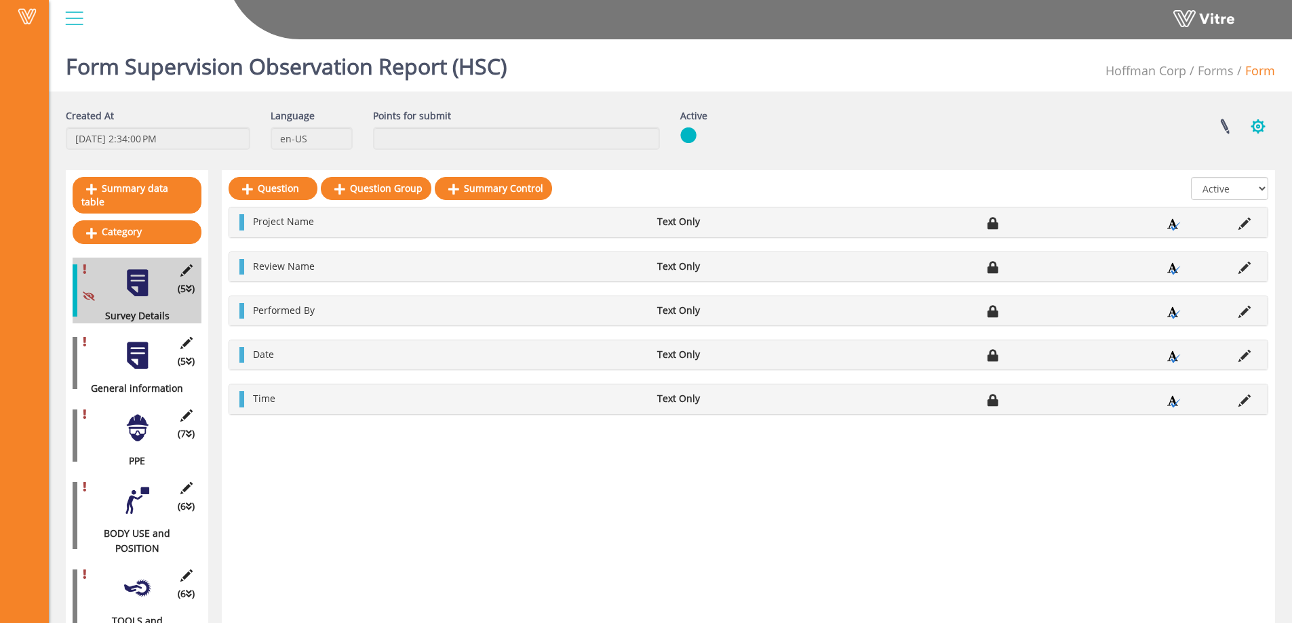
click at [1258, 128] on button "button" at bounding box center [1259, 127] width 34 height 36
click at [1208, 176] on link "Set Users" at bounding box center [1212, 177] width 123 height 18
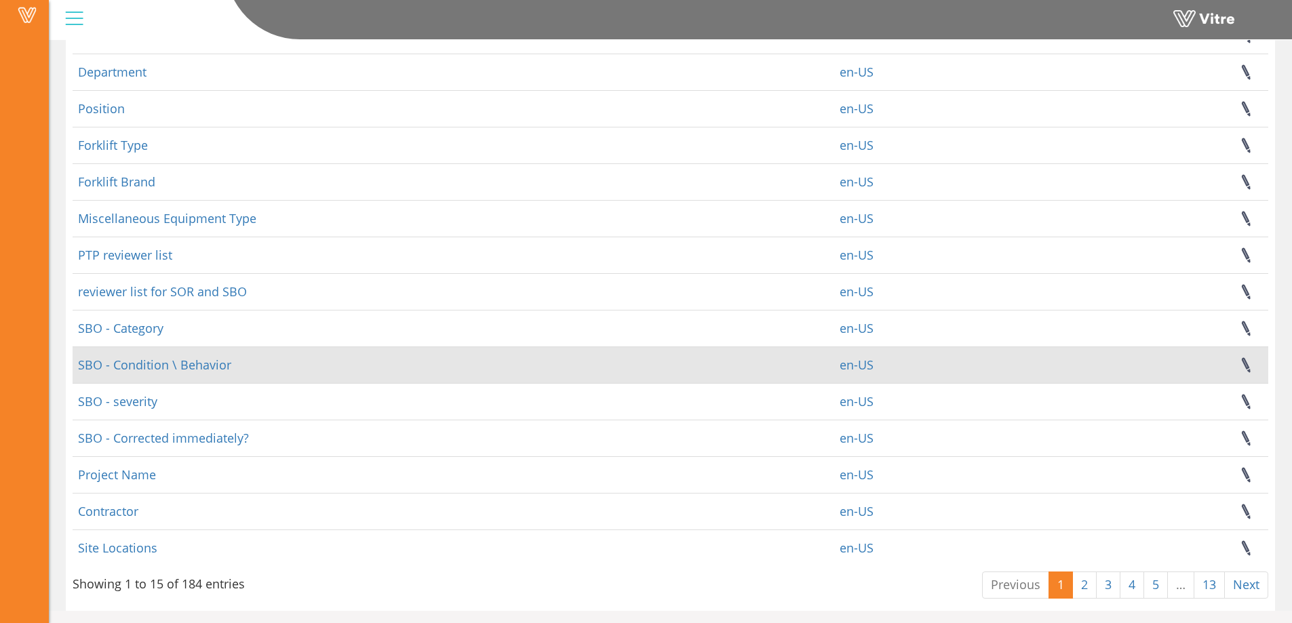
scroll to position [158, 0]
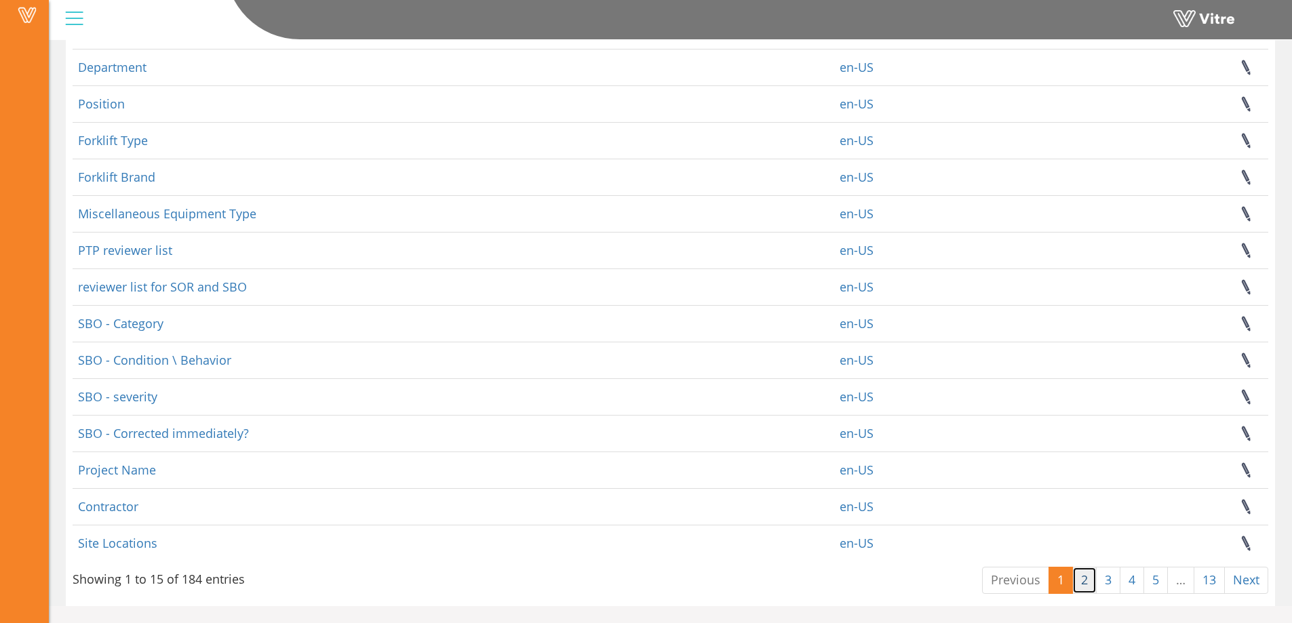
click at [1088, 579] on link "2" at bounding box center [1085, 580] width 24 height 27
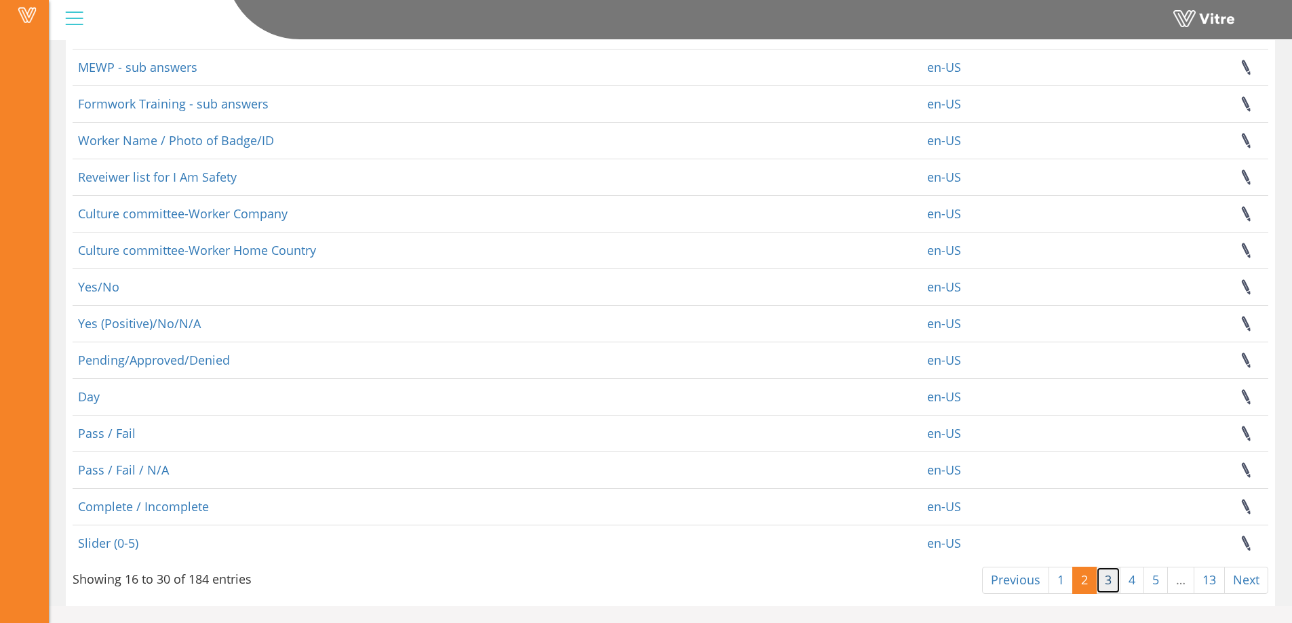
click at [1107, 585] on link "3" at bounding box center [1108, 580] width 24 height 27
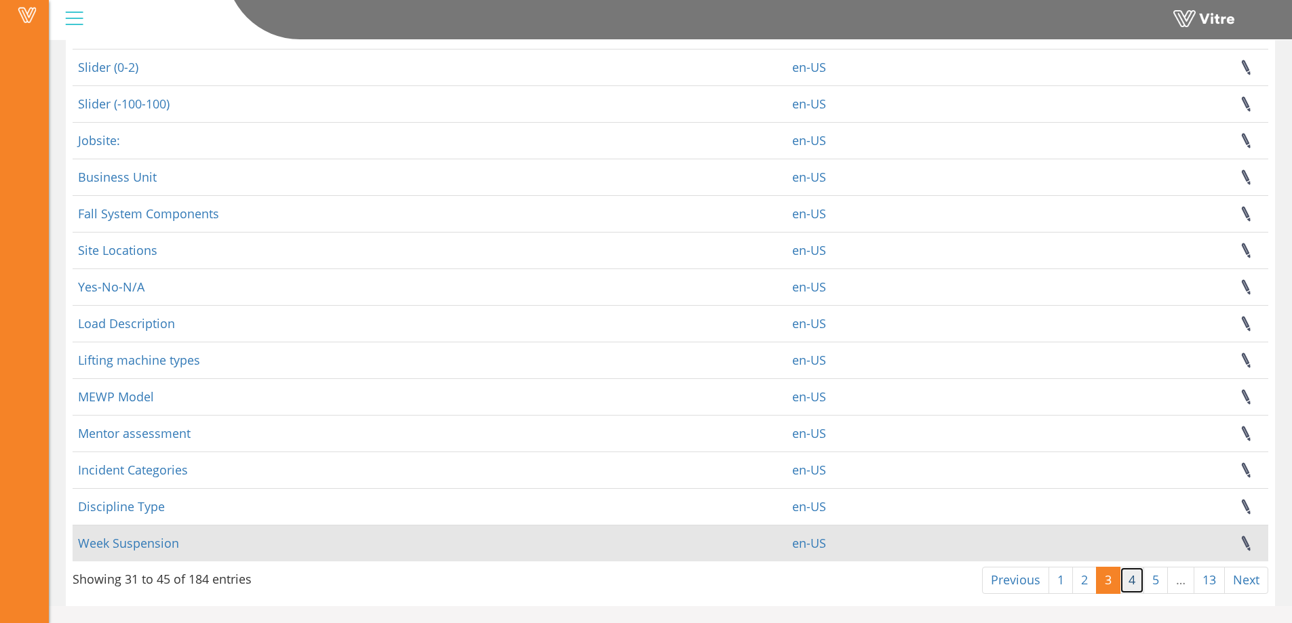
drag, startPoint x: 1134, startPoint y: 583, endPoint x: 920, endPoint y: 528, distance: 220.8
click at [1134, 583] on link "4" at bounding box center [1132, 580] width 24 height 27
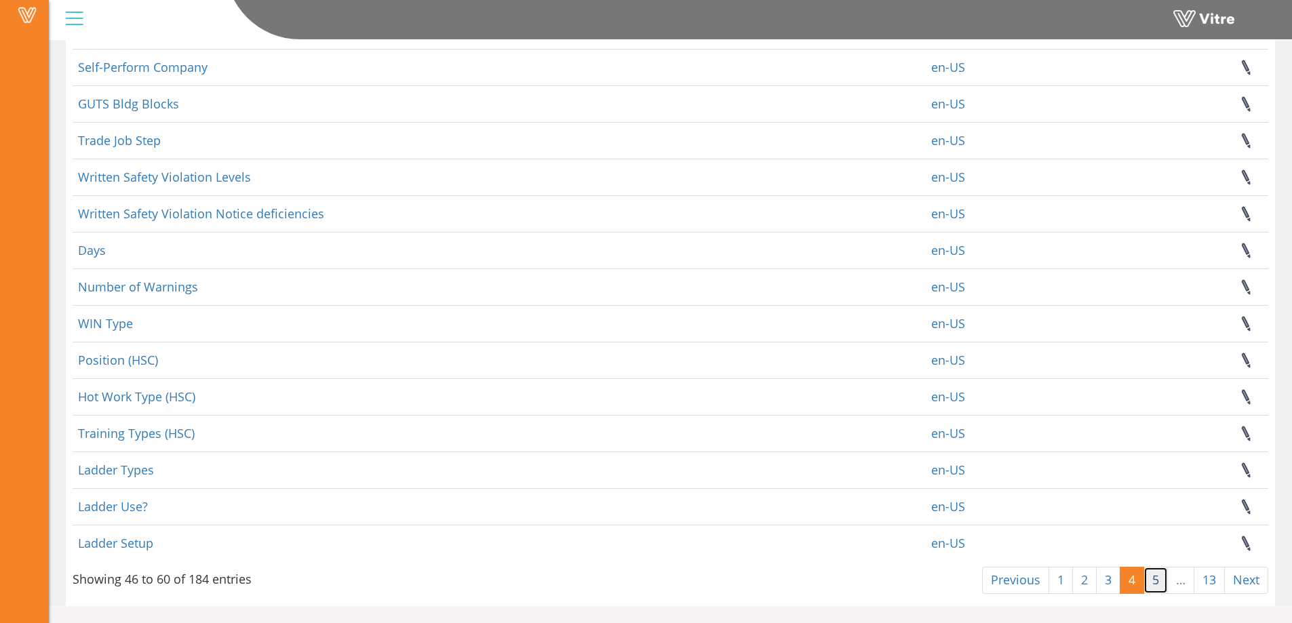
click at [1157, 585] on link "5" at bounding box center [1156, 580] width 24 height 27
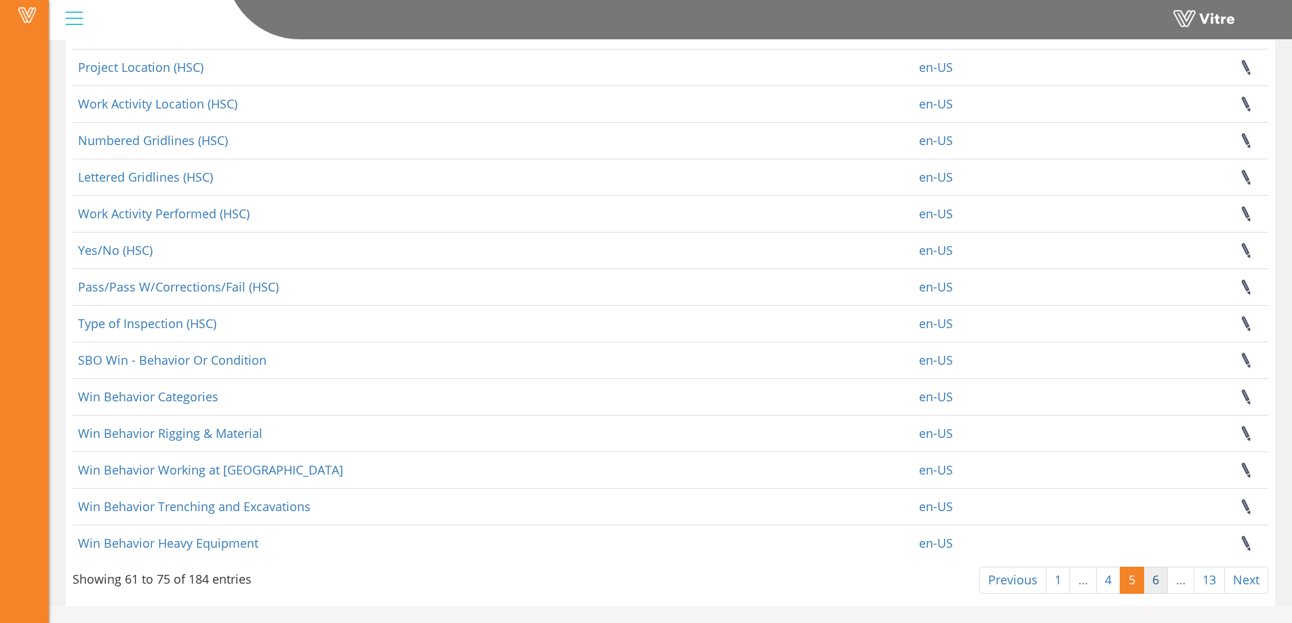
click at [1161, 583] on link "6" at bounding box center [1156, 580] width 24 height 27
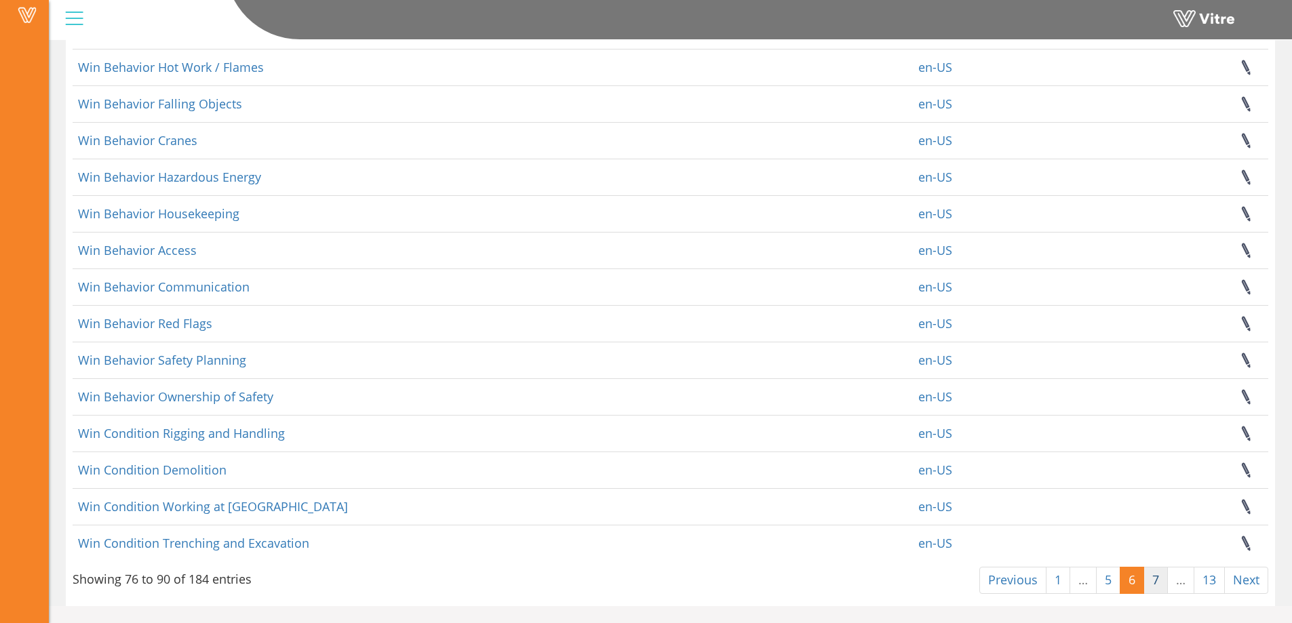
click at [1163, 581] on link "7" at bounding box center [1156, 580] width 24 height 27
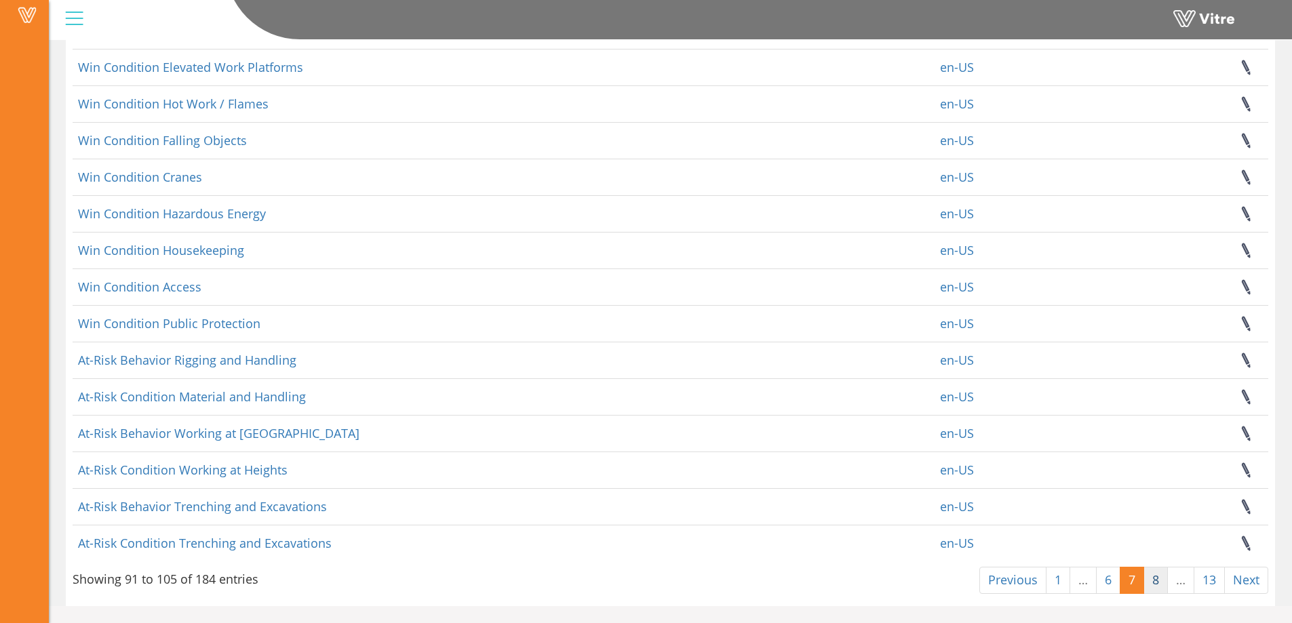
click at [1155, 584] on link "8" at bounding box center [1156, 580] width 24 height 27
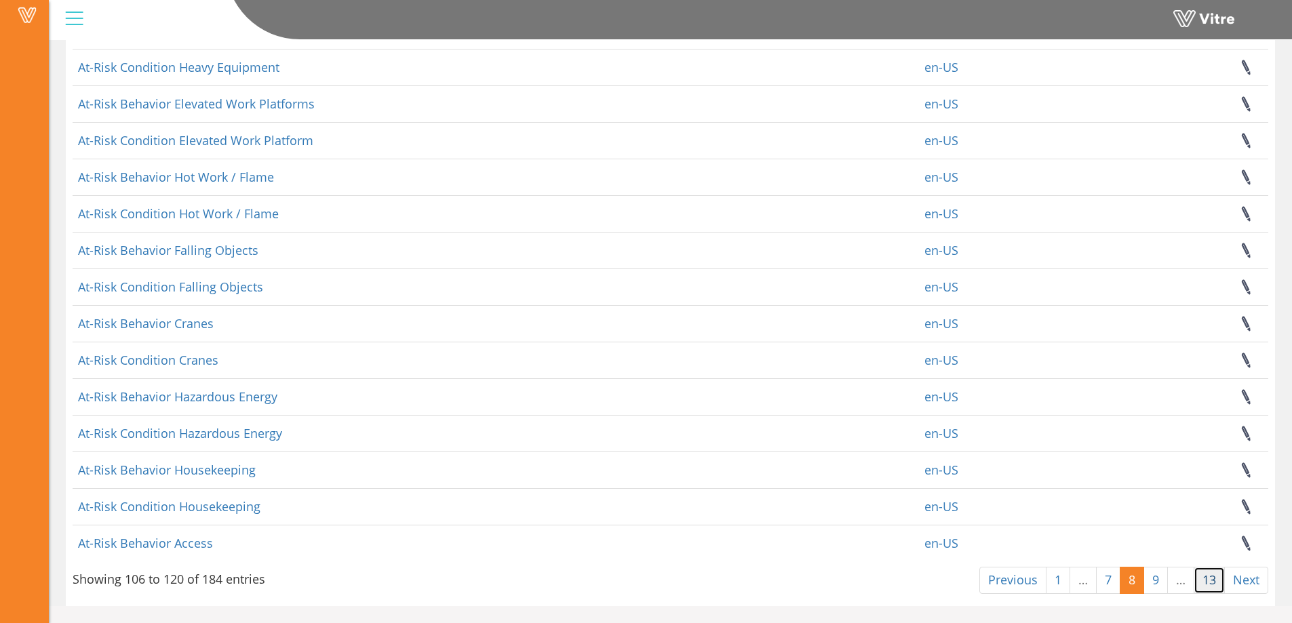
click at [1210, 584] on link "13" at bounding box center [1209, 580] width 31 height 27
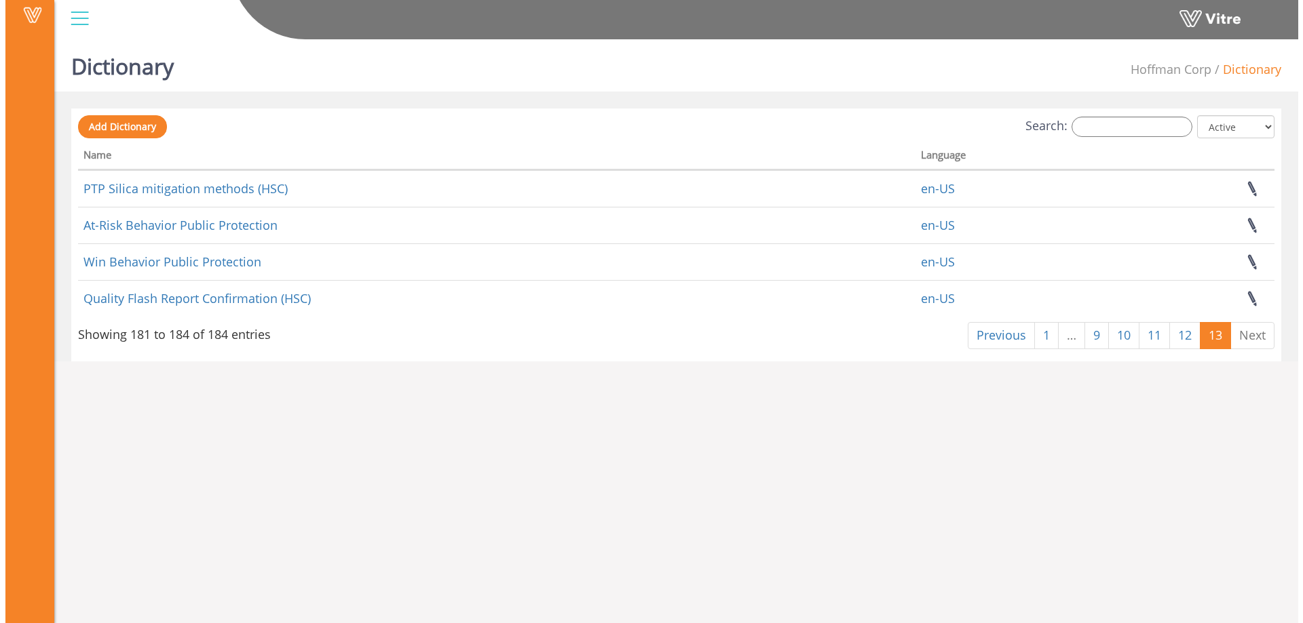
scroll to position [0, 0]
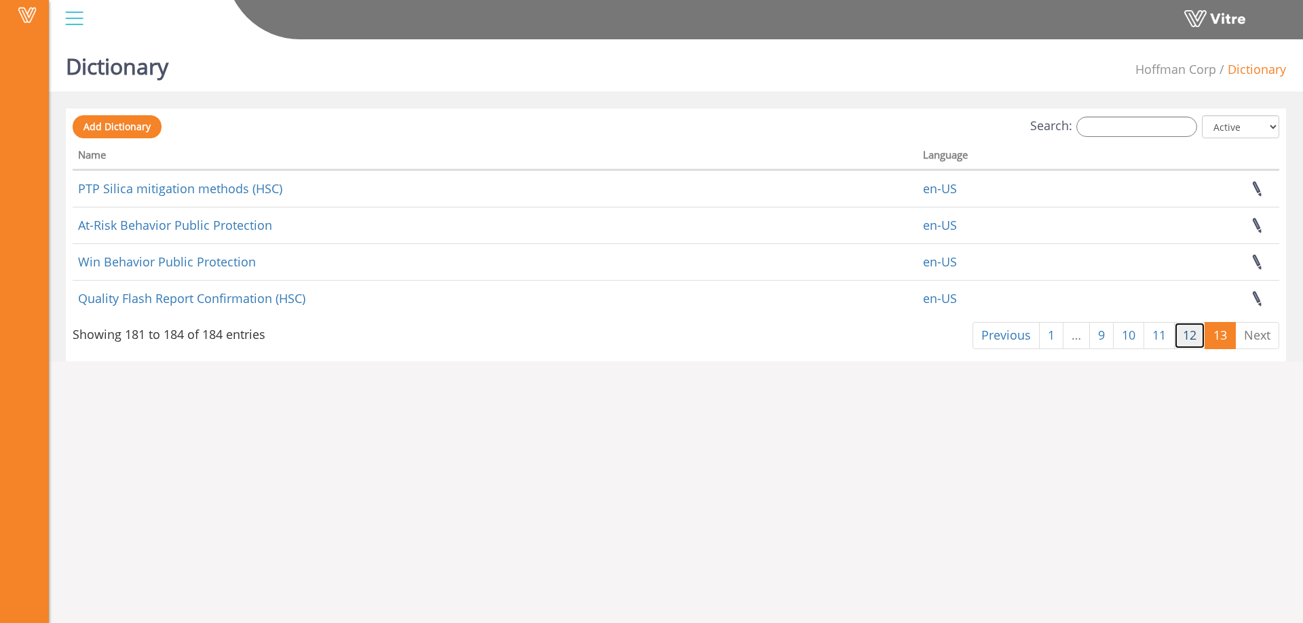
click at [1194, 337] on link "12" at bounding box center [1189, 335] width 31 height 27
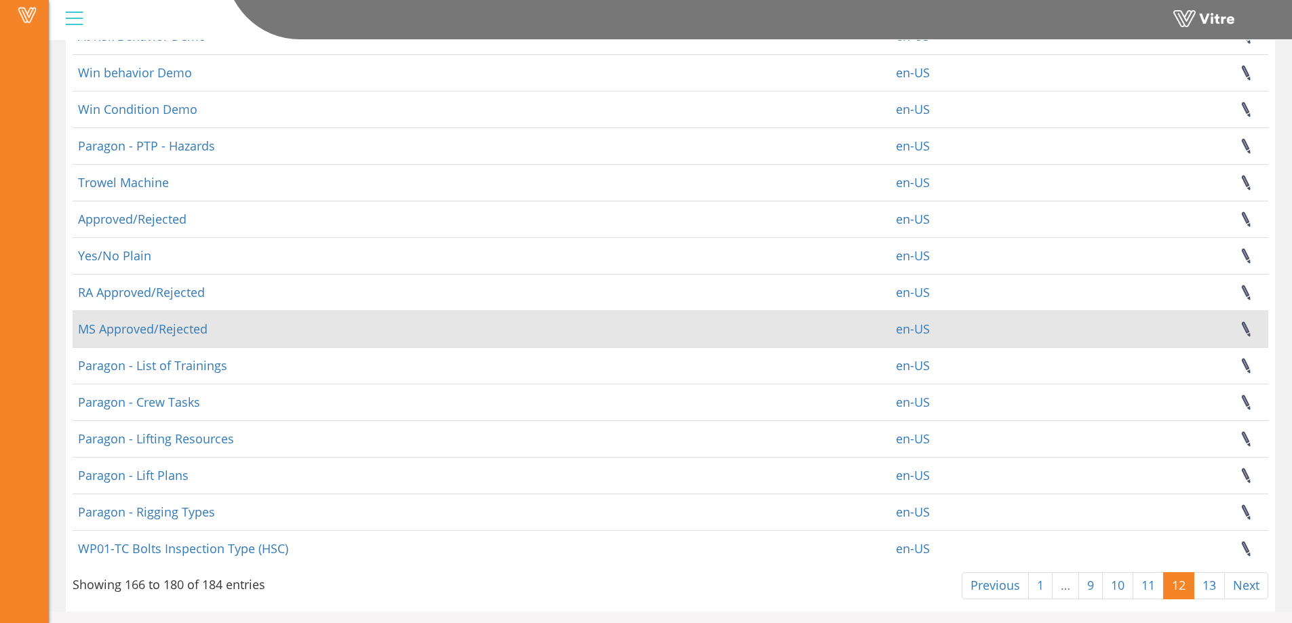
scroll to position [158, 0]
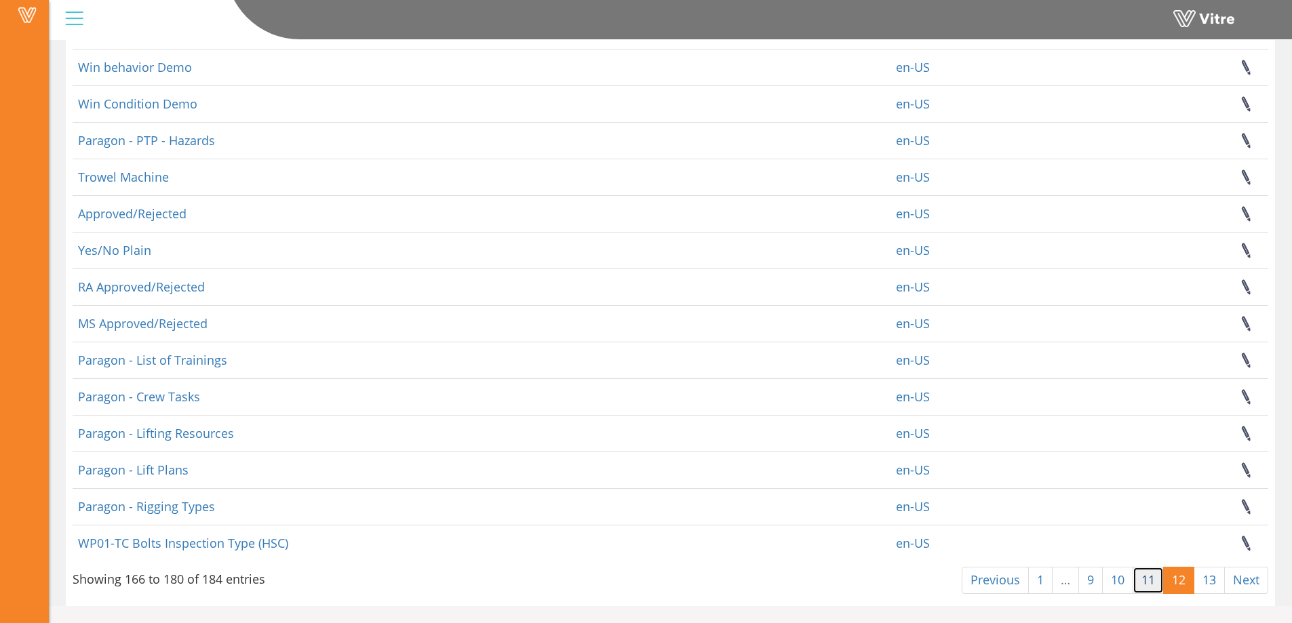
click at [1148, 585] on link "11" at bounding box center [1148, 580] width 31 height 27
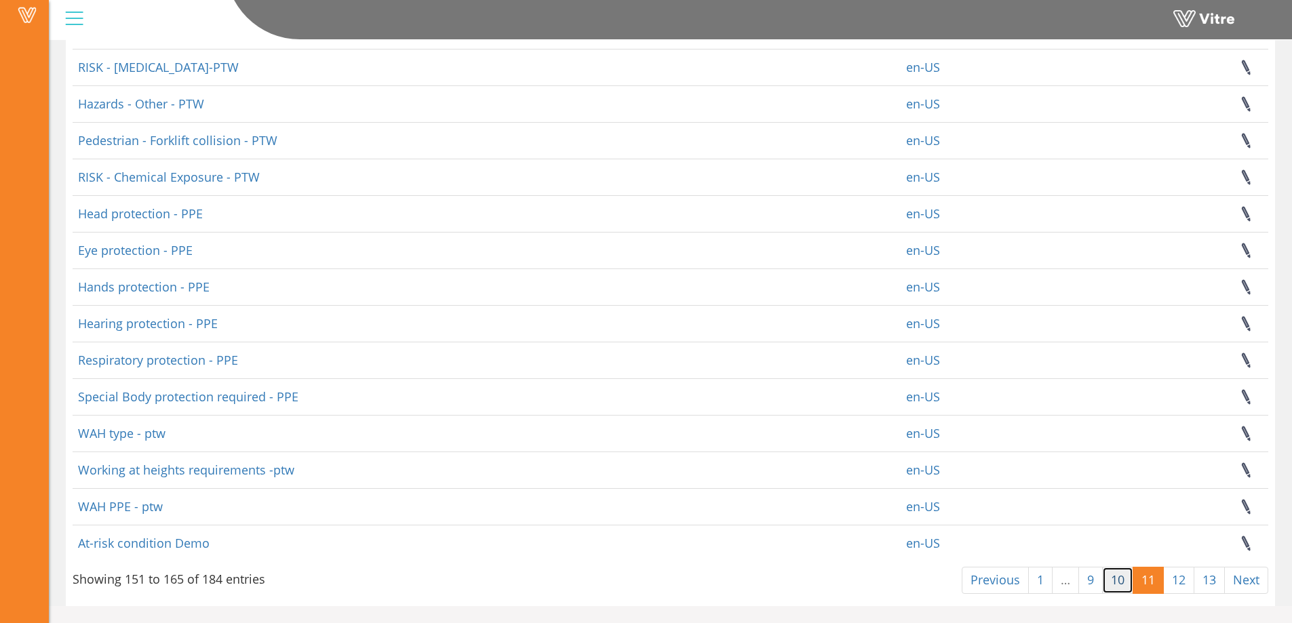
click at [1119, 581] on link "10" at bounding box center [1117, 580] width 31 height 27
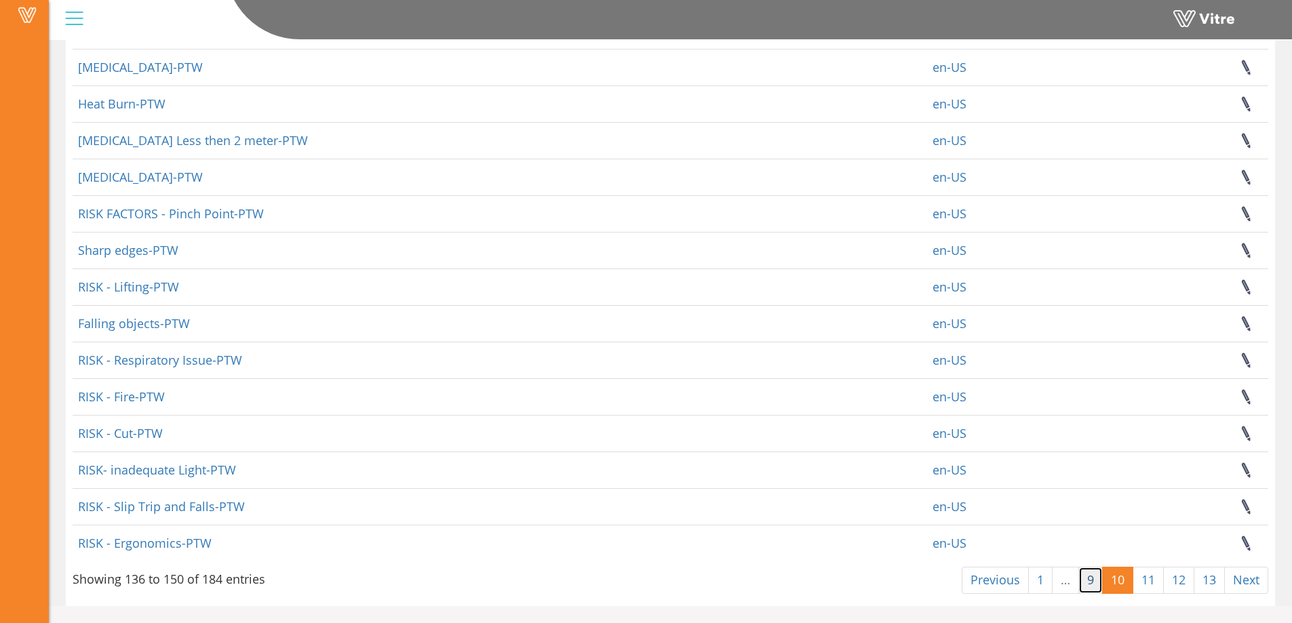
click at [1087, 577] on link "9" at bounding box center [1091, 580] width 24 height 27
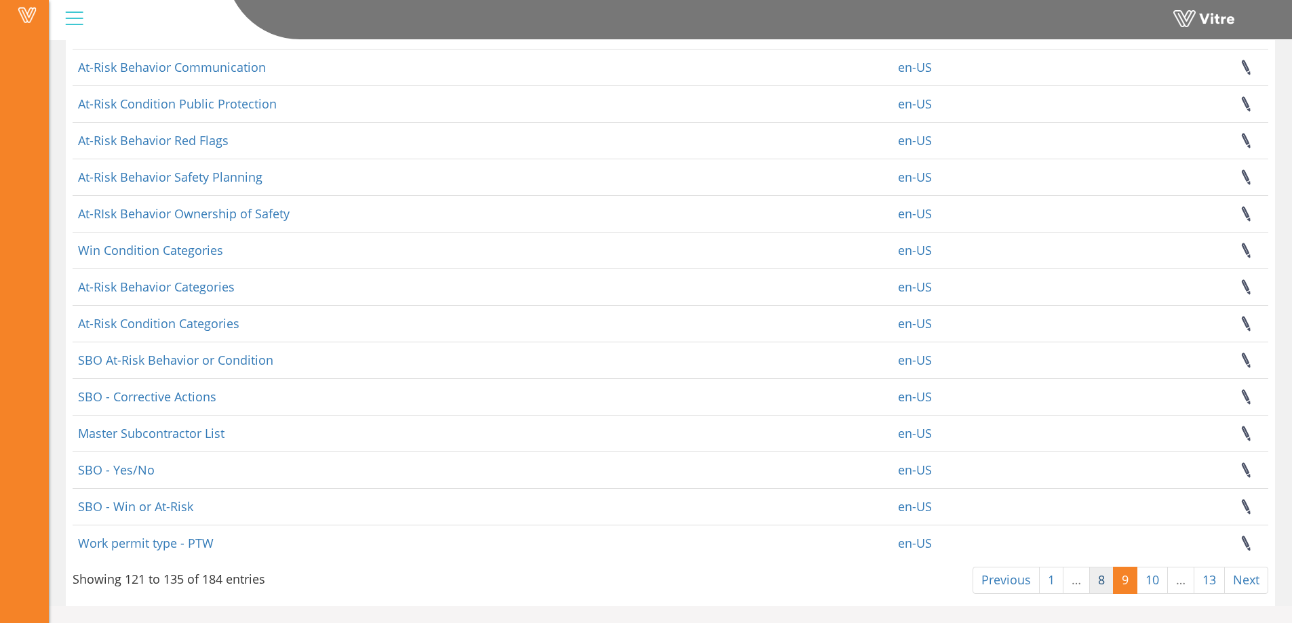
click at [1105, 577] on link "8" at bounding box center [1102, 580] width 24 height 27
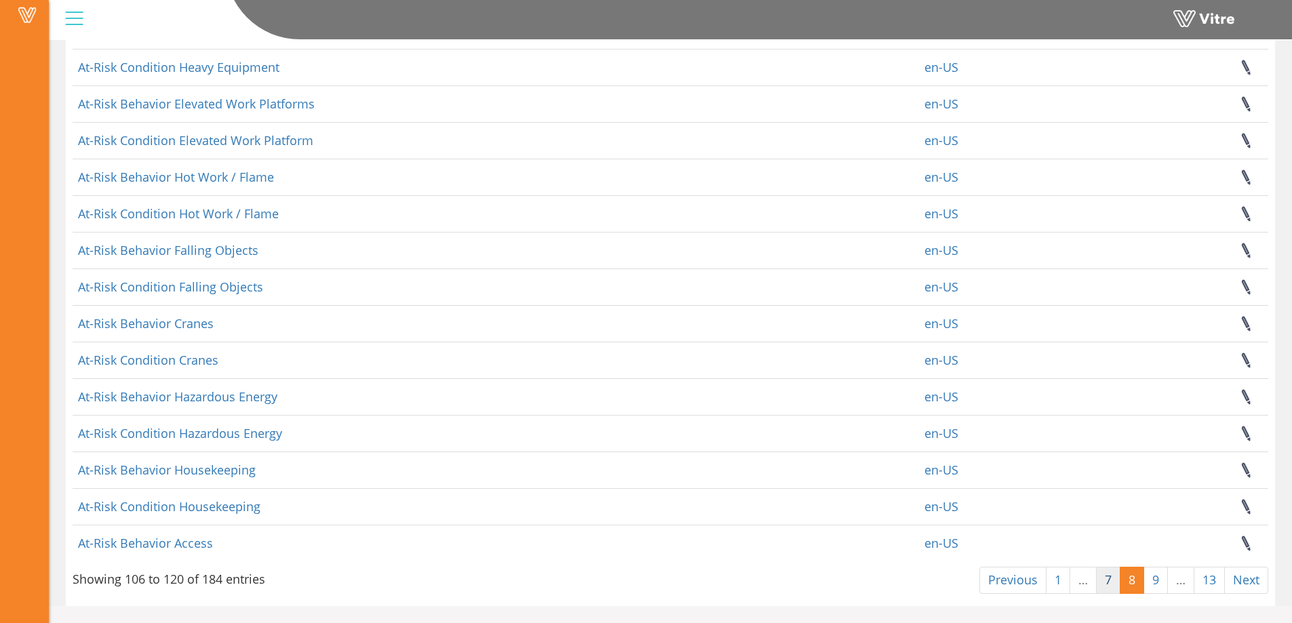
click at [1105, 579] on link "7" at bounding box center [1108, 580] width 24 height 27
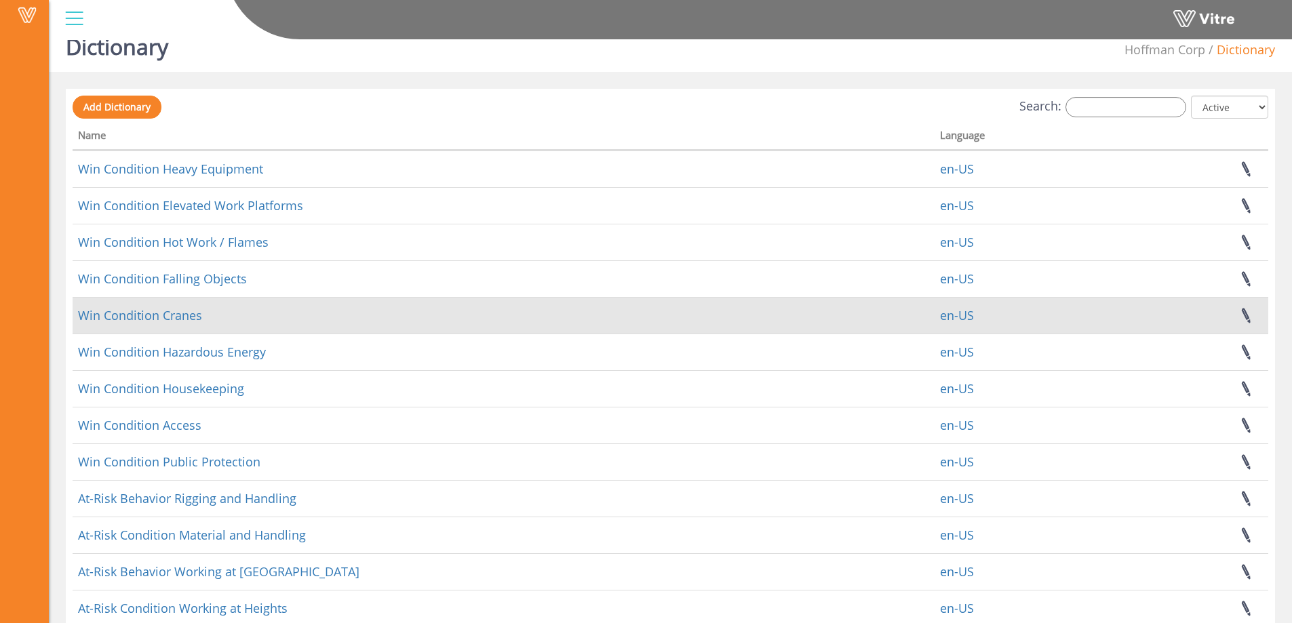
scroll to position [0, 0]
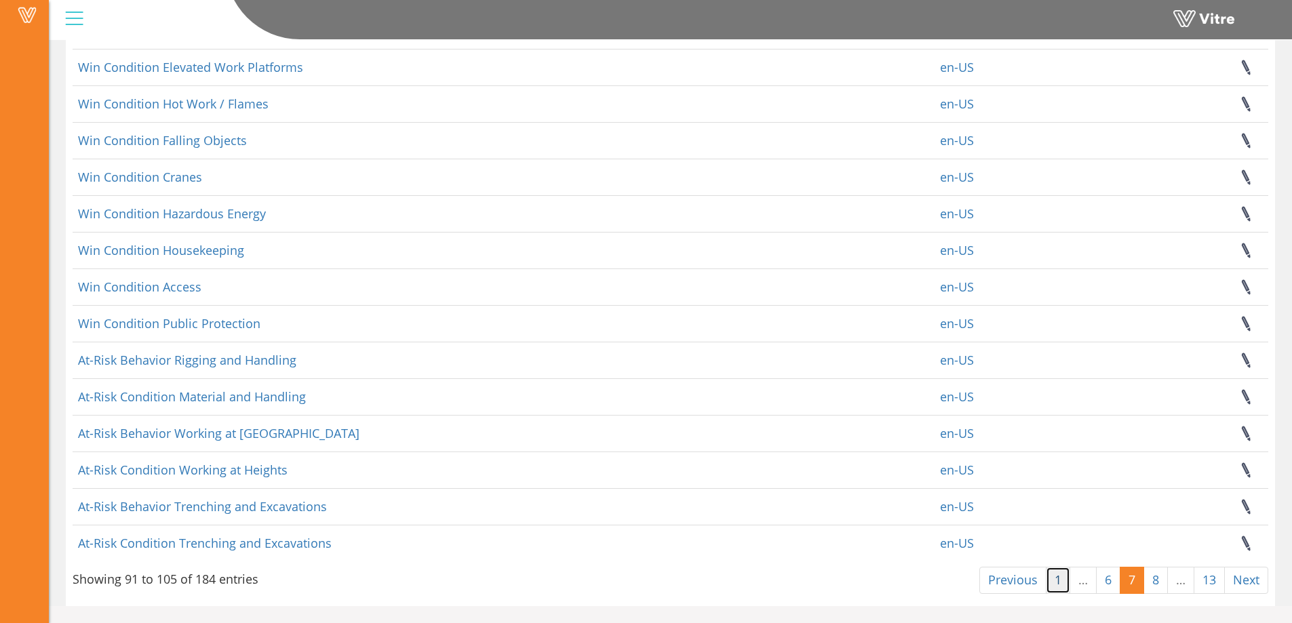
click at [1057, 587] on link "1" at bounding box center [1058, 580] width 24 height 27
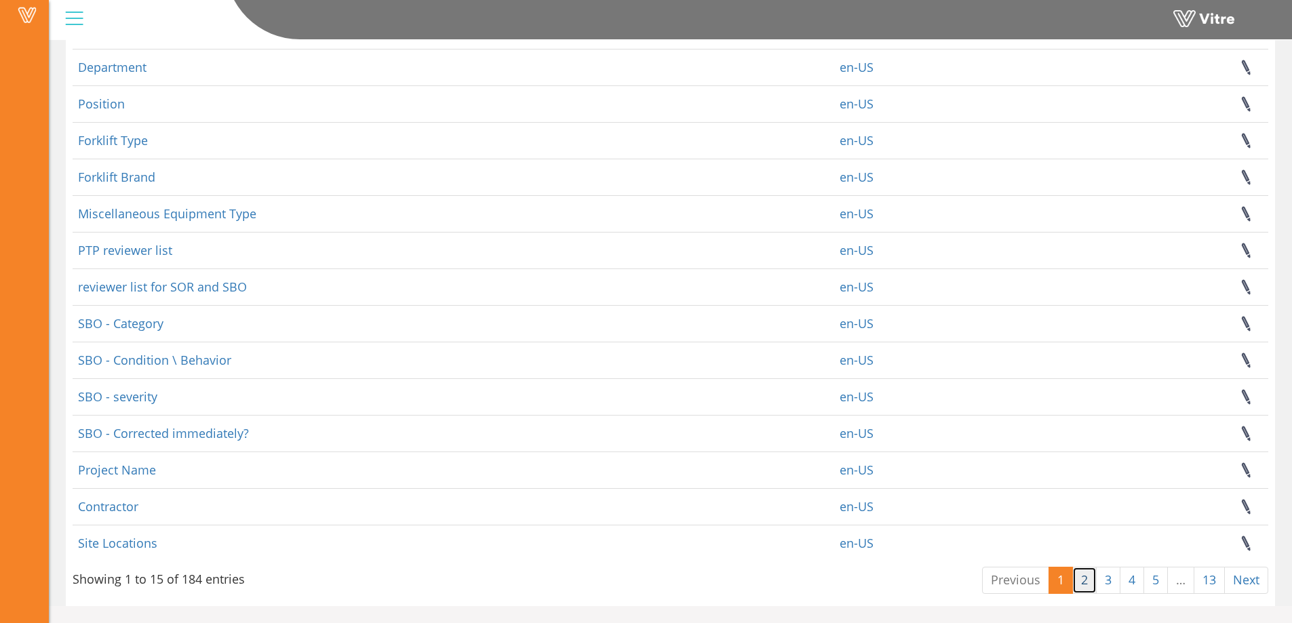
click at [1083, 587] on link "2" at bounding box center [1085, 580] width 24 height 27
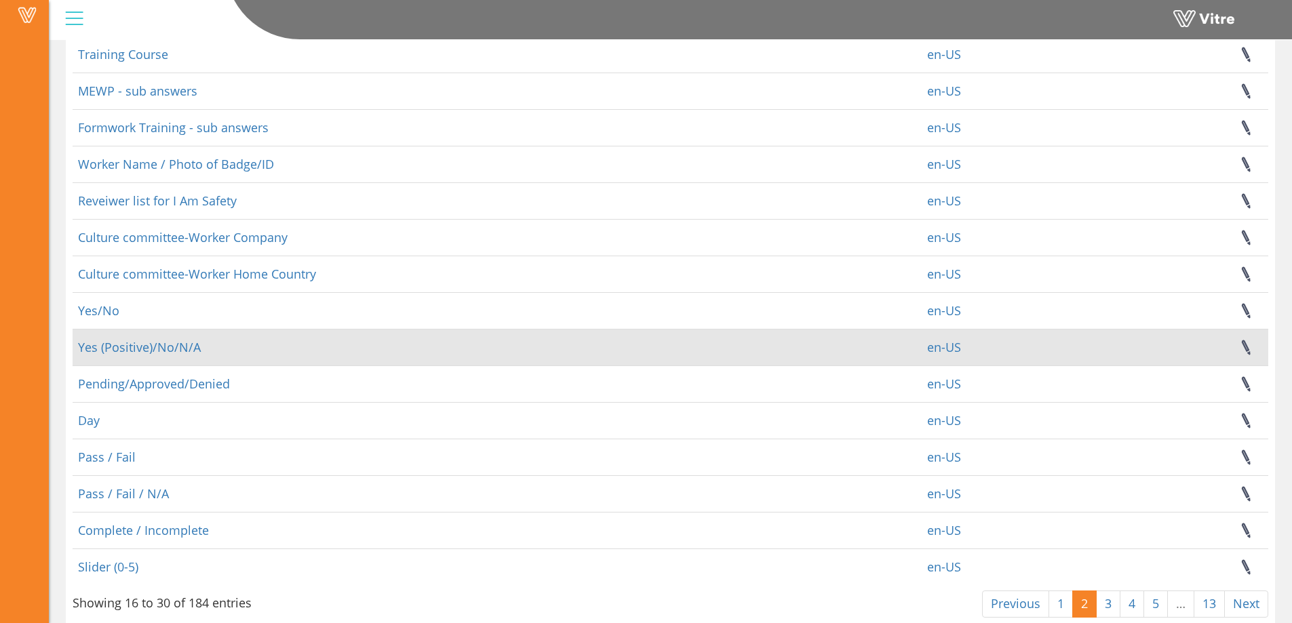
scroll to position [158, 0]
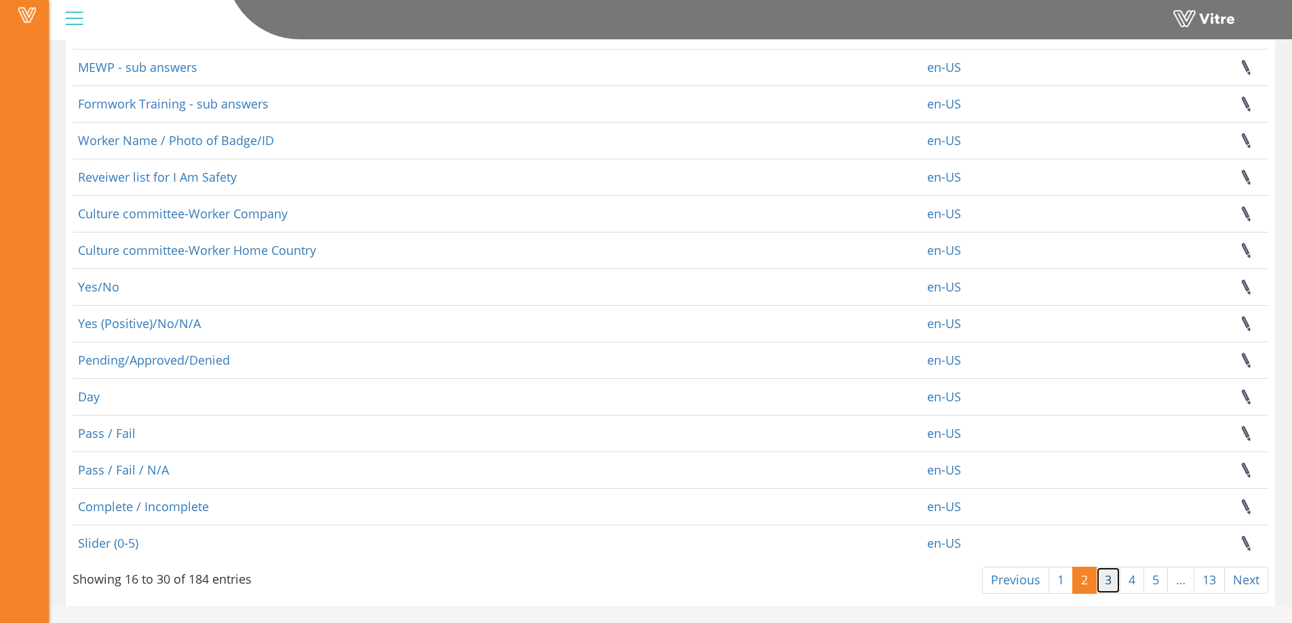
click at [1107, 588] on link "3" at bounding box center [1108, 580] width 24 height 27
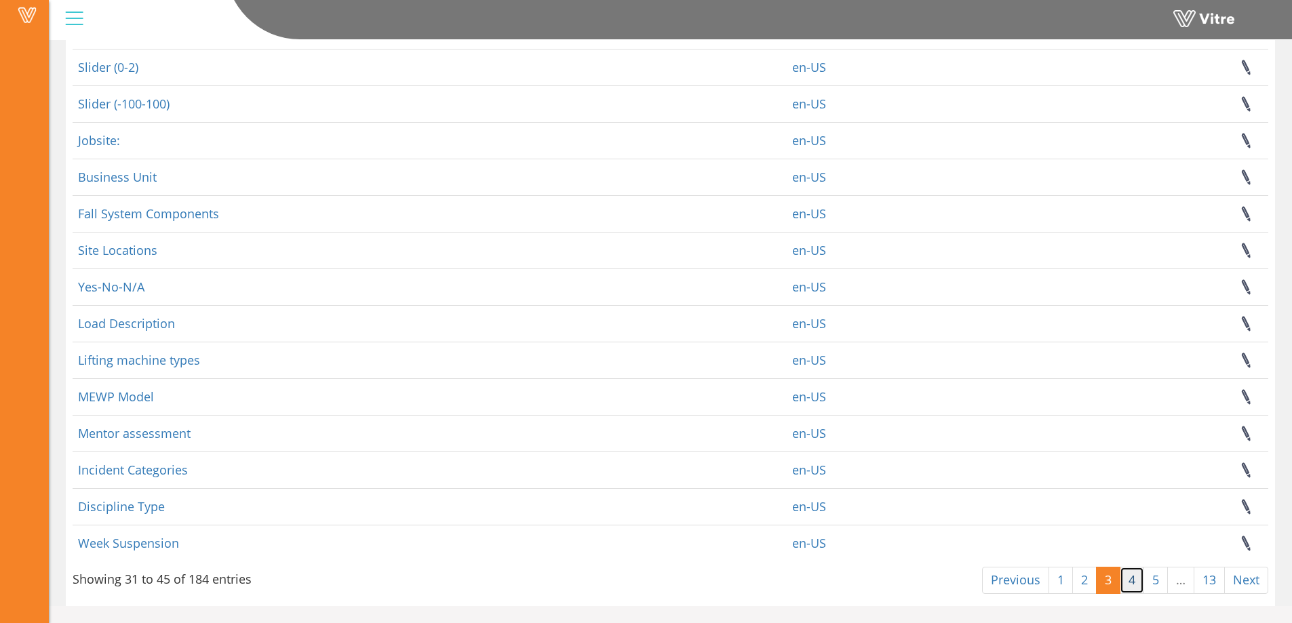
click at [1137, 581] on link "4" at bounding box center [1132, 580] width 24 height 27
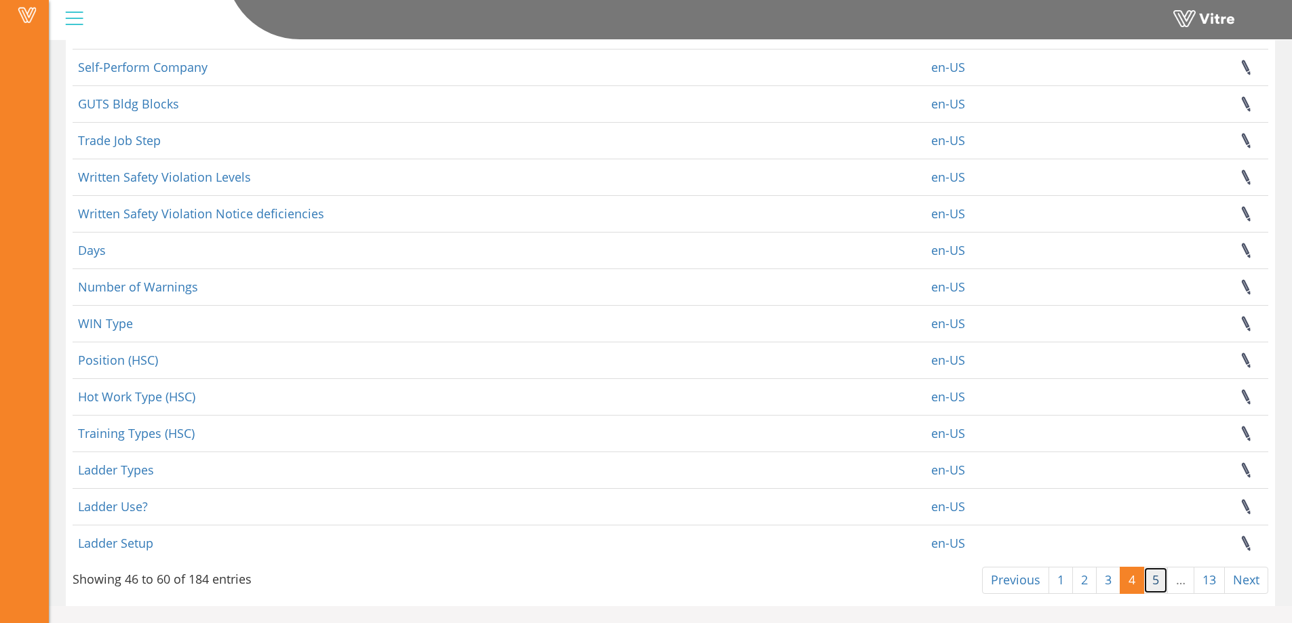
click at [1154, 579] on link "5" at bounding box center [1156, 580] width 24 height 27
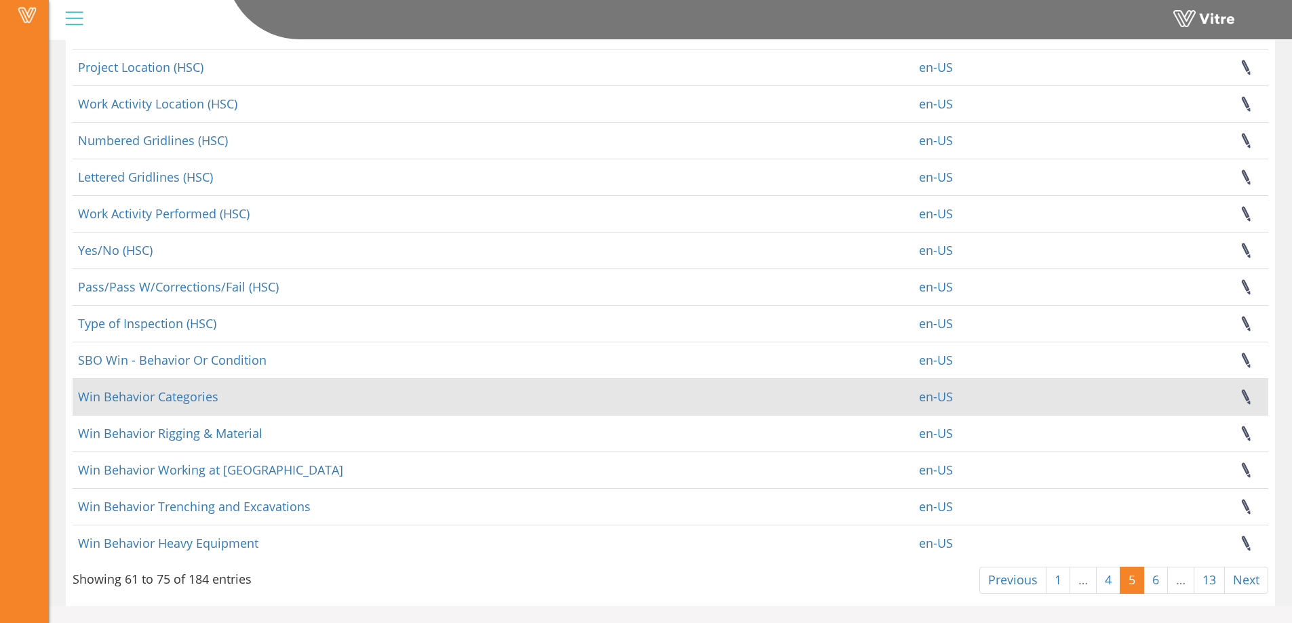
scroll to position [0, 0]
